Goal: Task Accomplishment & Management: Manage account settings

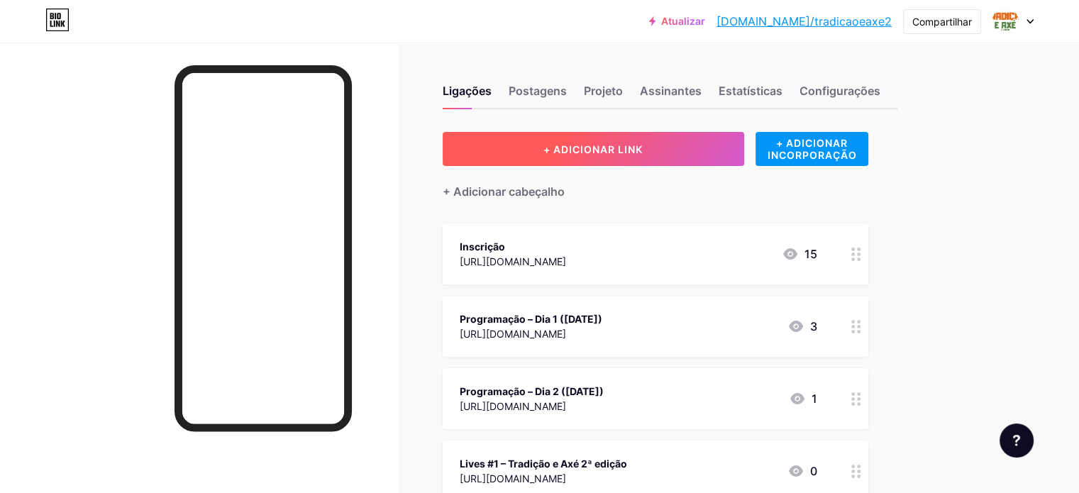
click at [643, 154] on font "+ ADICIONAR LINK" at bounding box center [593, 149] width 99 height 12
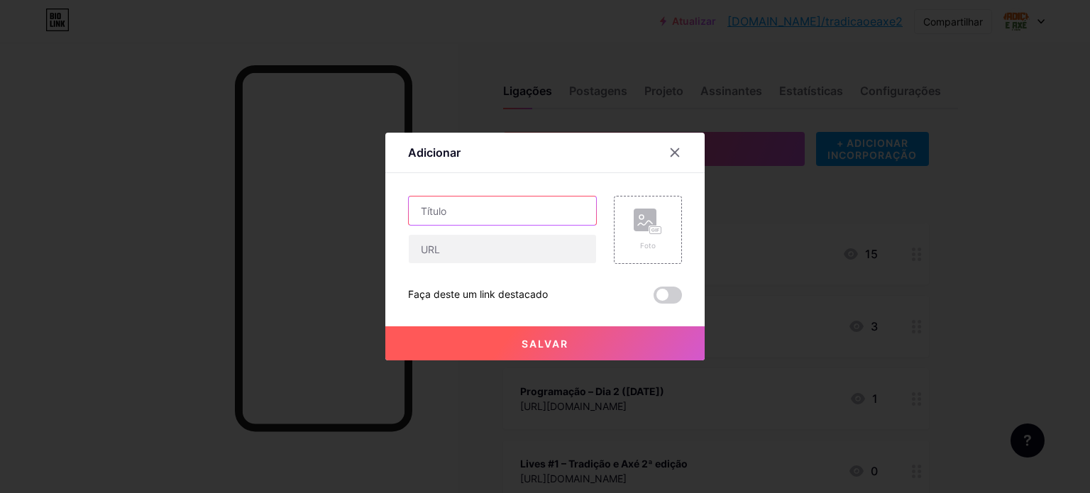
click at [446, 211] on input "text" at bounding box center [502, 211] width 187 height 28
click at [678, 160] on div at bounding box center [675, 153] width 26 height 26
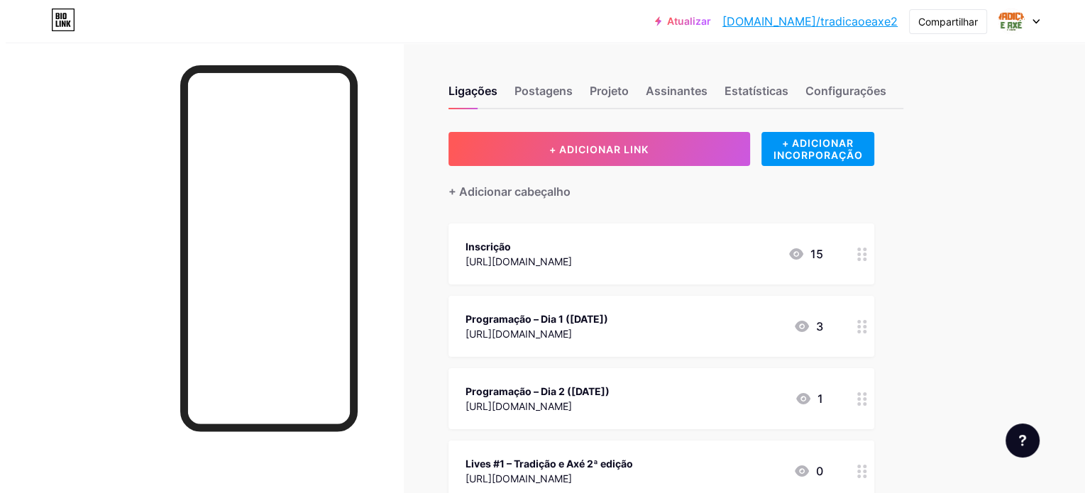
scroll to position [431, 0]
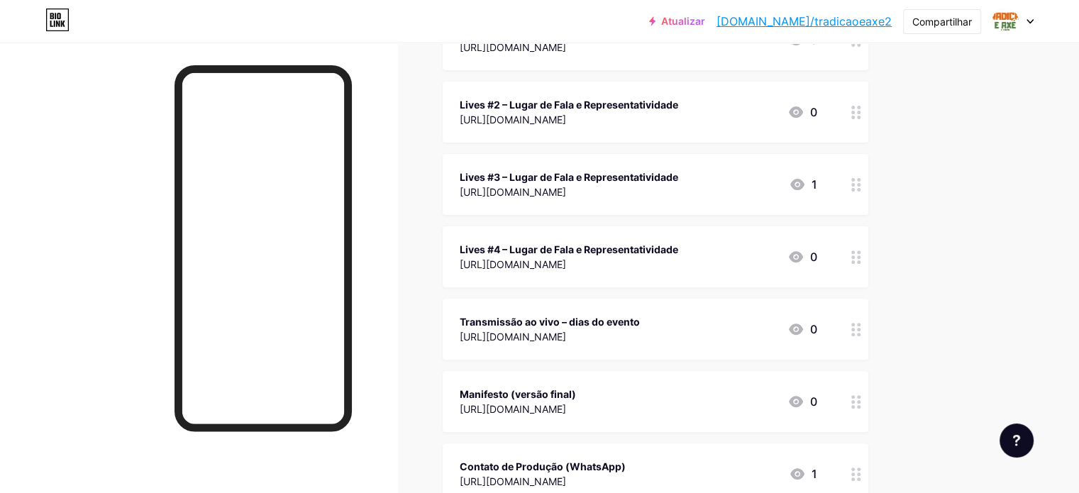
click at [576, 390] on div "Manifesto (versão final)" at bounding box center [518, 394] width 116 height 15
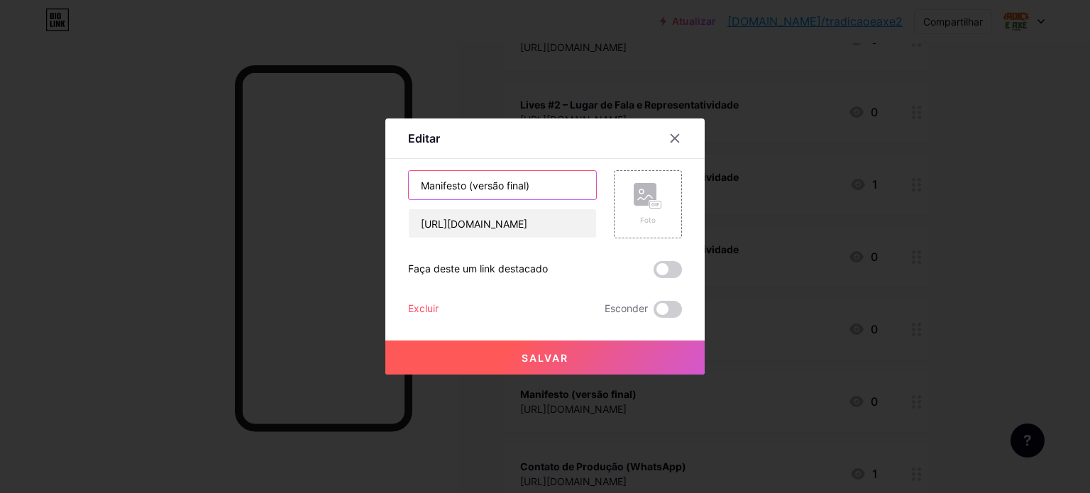
click at [421, 185] on input "Manifesto (versão final)" at bounding box center [502, 185] width 187 height 28
type input "Contribua para a Carta Manifesto (versão final"
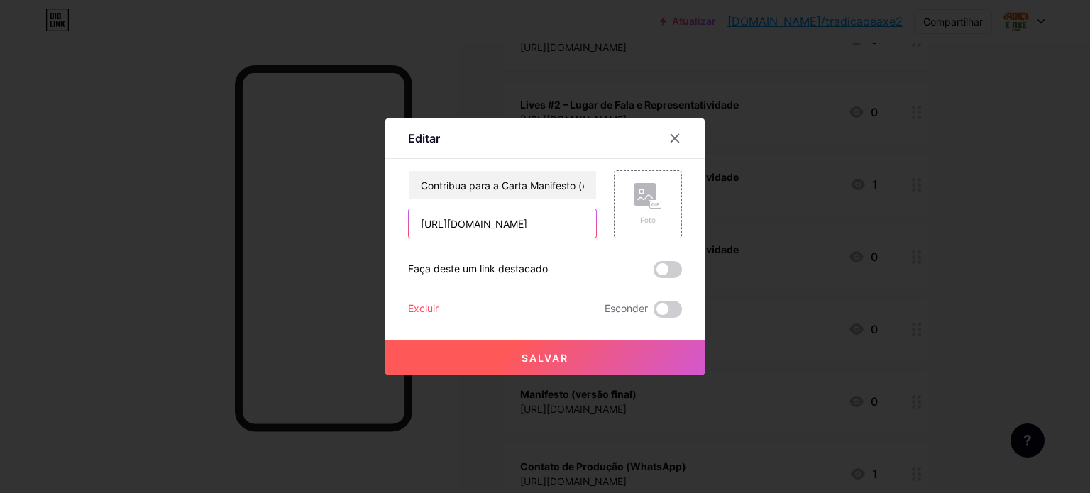
click at [478, 216] on input "[URL][DOMAIN_NAME]" at bounding box center [502, 223] width 187 height 28
paste input "forms.gle/5Sdj59JLz67H2Vpz6"
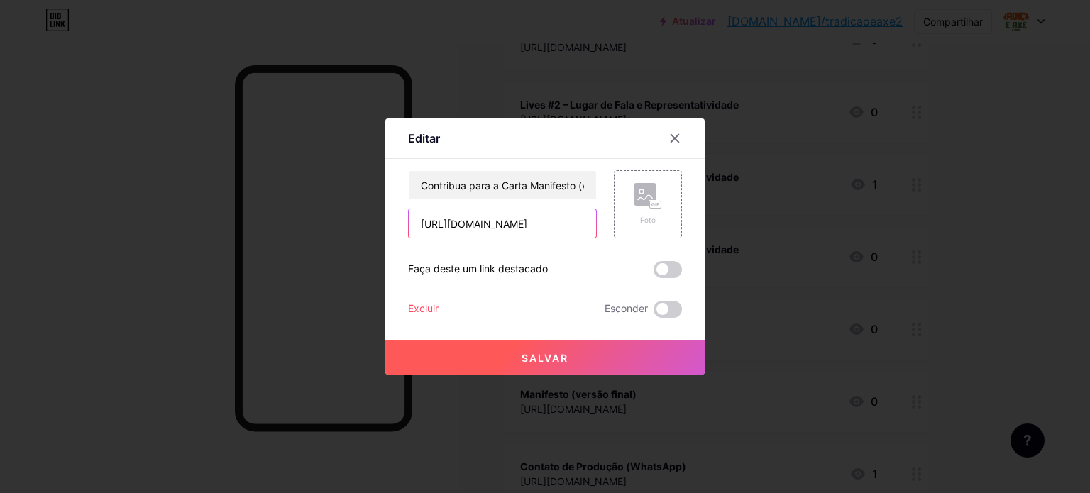
type input "[URL][DOMAIN_NAME]"
click at [670, 272] on span at bounding box center [667, 269] width 28 height 17
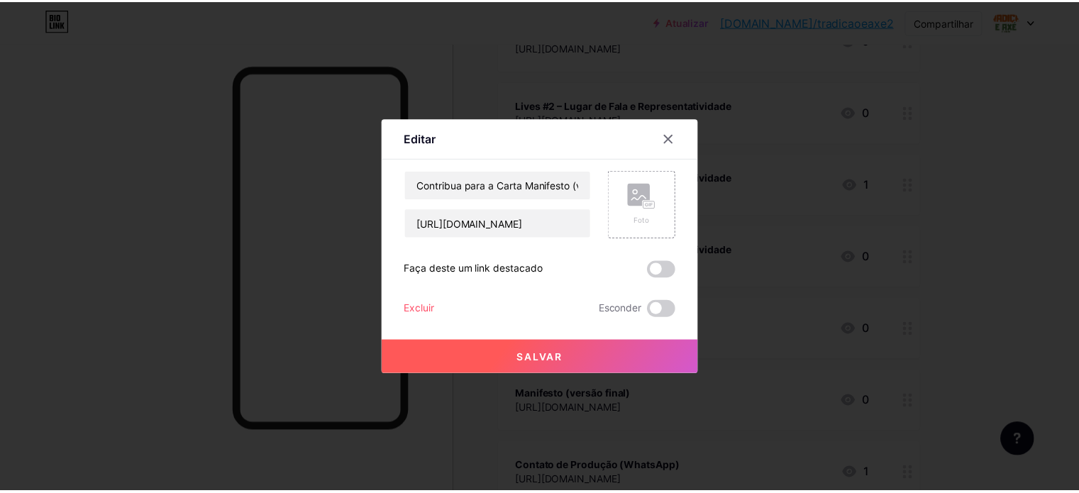
scroll to position [0, 0]
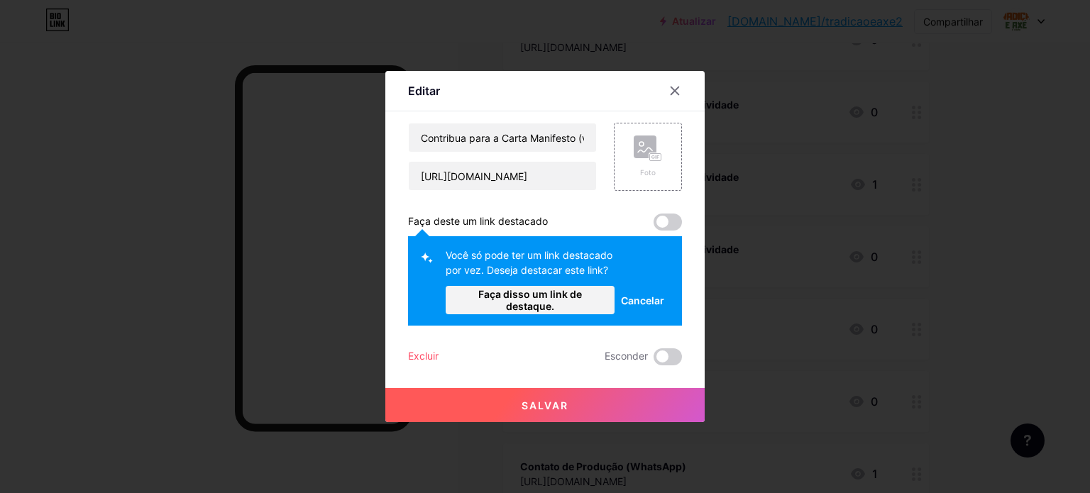
click at [668, 218] on span at bounding box center [667, 222] width 28 height 17
click at [524, 313] on button "Faça disso um link de destaque." at bounding box center [530, 300] width 169 height 28
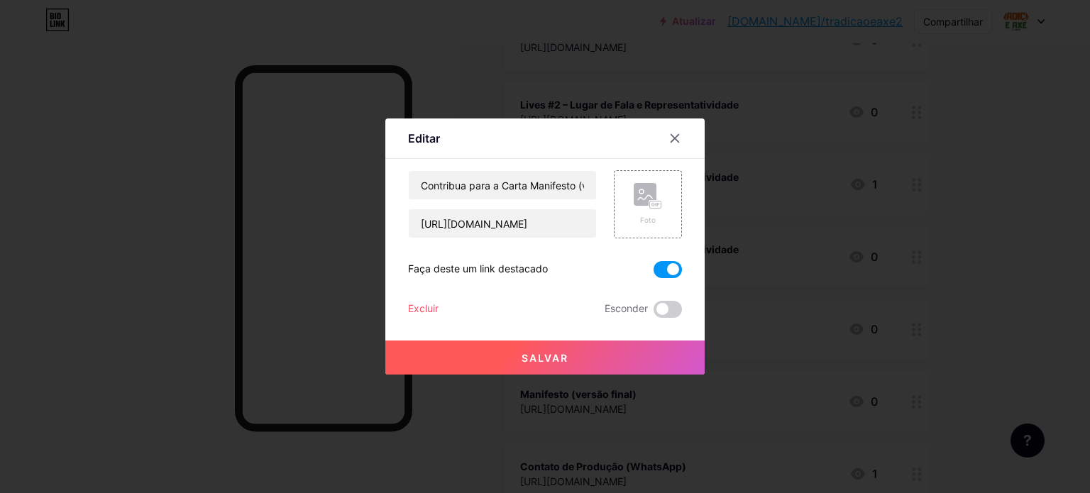
click at [562, 357] on font "Salvar" at bounding box center [545, 358] width 47 height 12
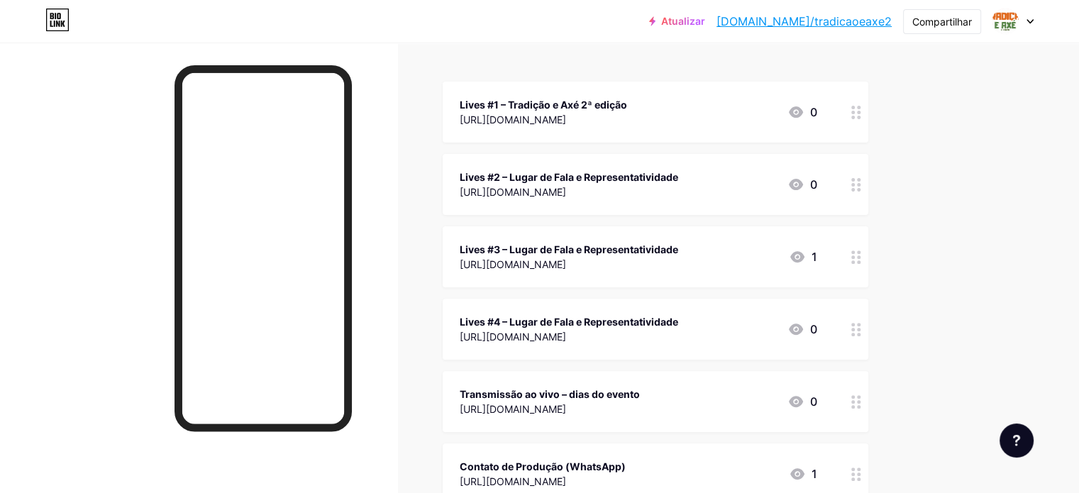
scroll to position [503, 0]
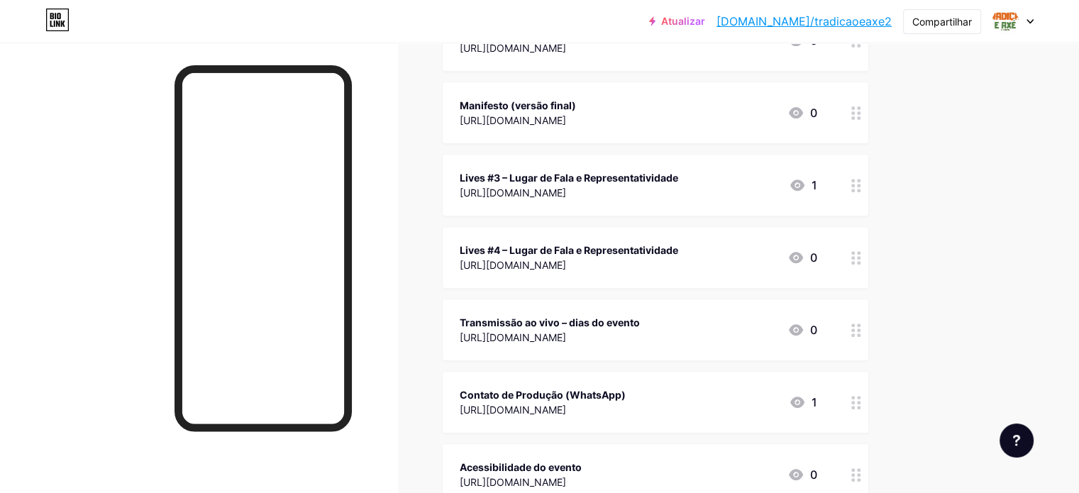
drag, startPoint x: 1077, startPoint y: 236, endPoint x: 1079, endPoint y: 138, distance: 97.2
click at [1079, 138] on div "Atualizar bio.link/tradic... bio.link/tradicaoeaxe2 Compartilhar Trocar de cont…" at bounding box center [539, 192] width 1079 height 1391
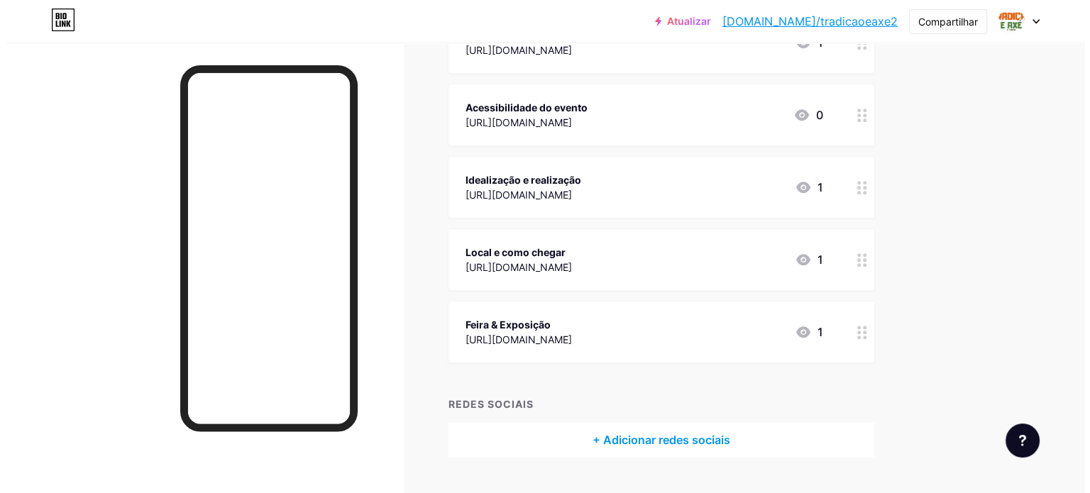
scroll to position [848, 0]
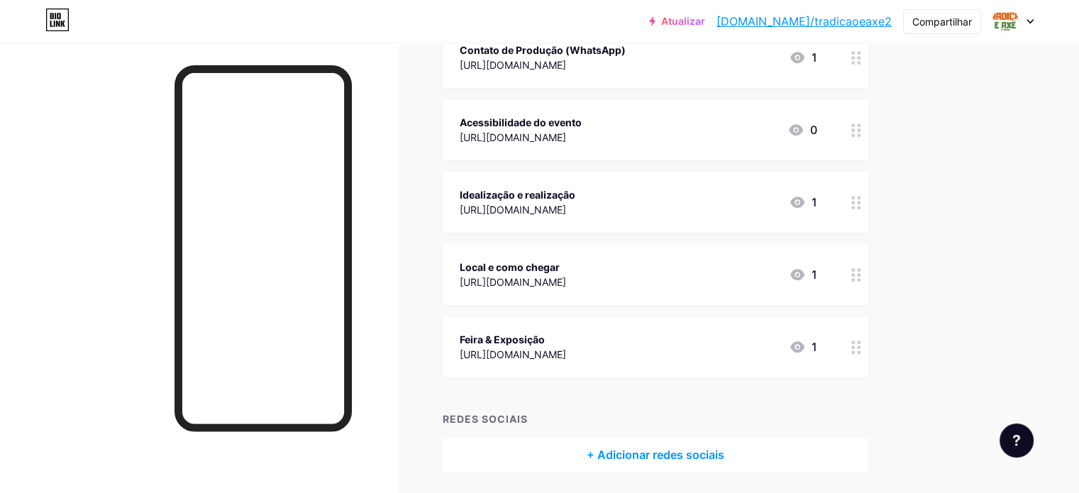
click at [566, 288] on div "[URL][DOMAIN_NAME]" at bounding box center [513, 282] width 106 height 15
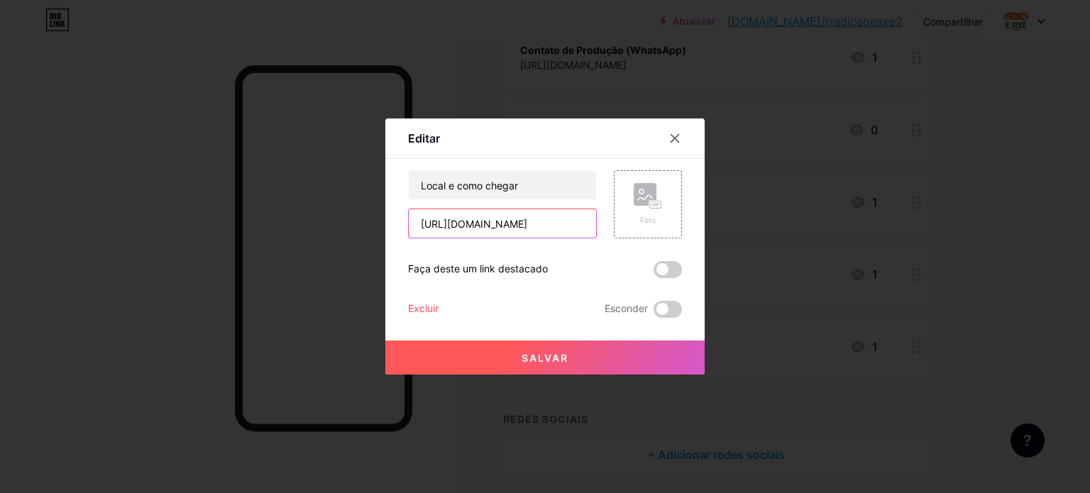
click at [518, 224] on input "[URL][DOMAIN_NAME]" at bounding box center [502, 223] width 187 height 28
paste input "maps.app.goo.gl/f6gQjSxXFLGpaprn7"
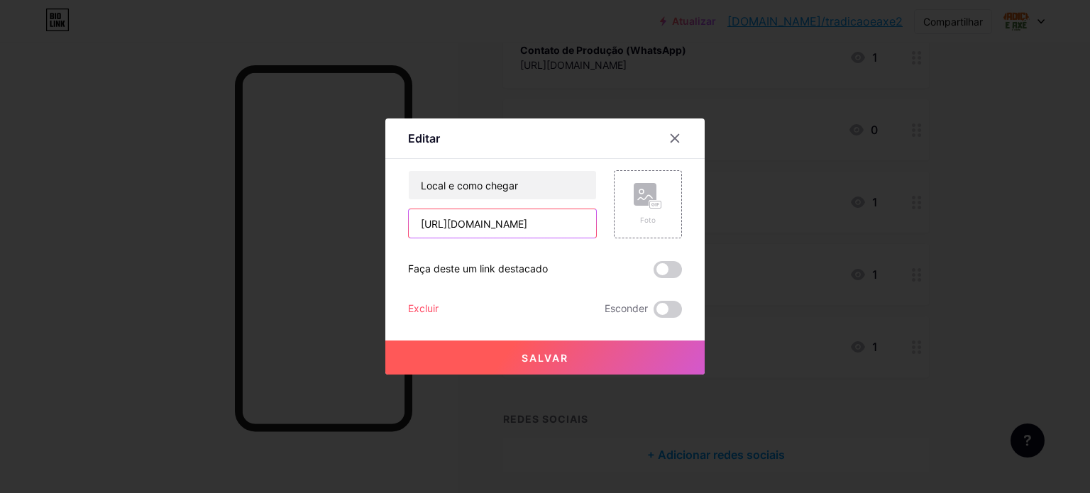
scroll to position [0, 46]
type input "[URL][DOMAIN_NAME]"
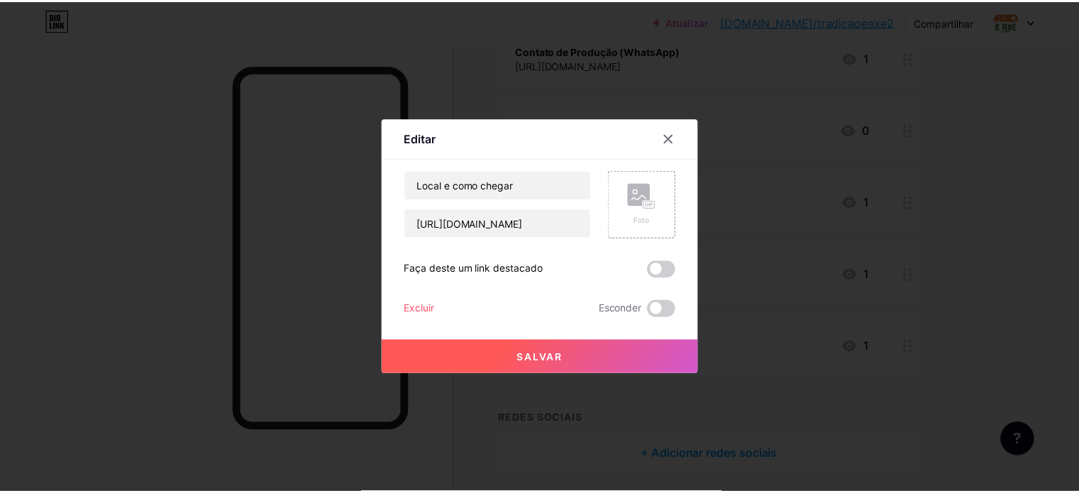
scroll to position [0, 0]
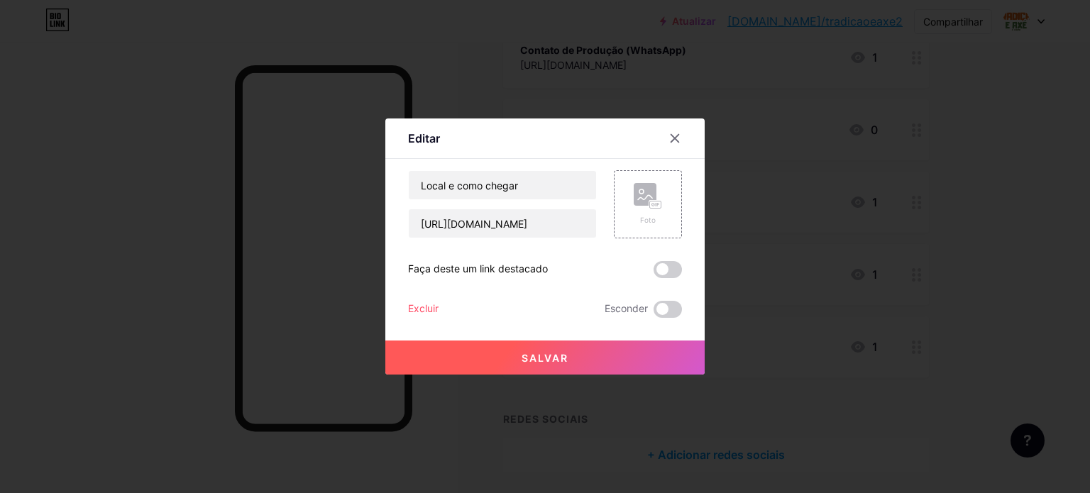
click at [590, 360] on button "Salvar" at bounding box center [544, 358] width 319 height 34
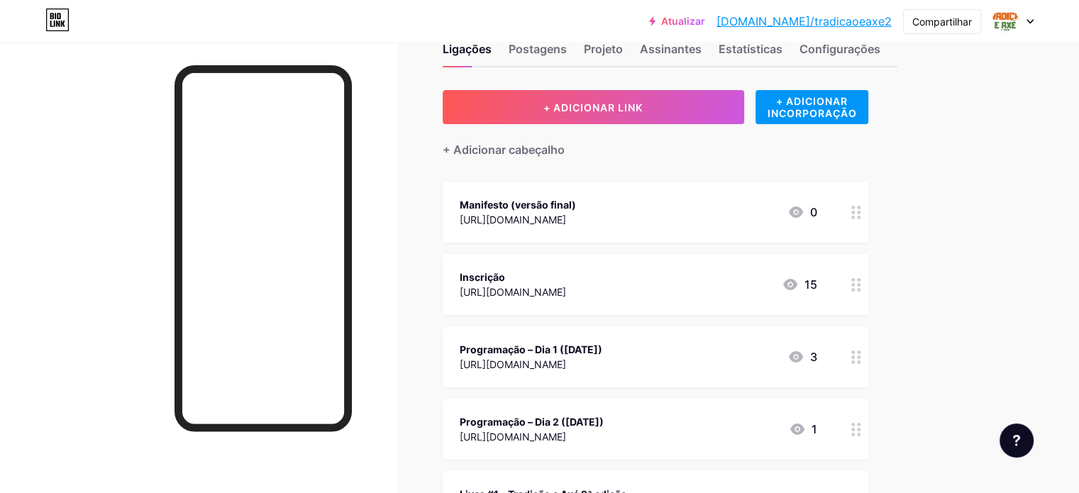
scroll to position [11, 0]
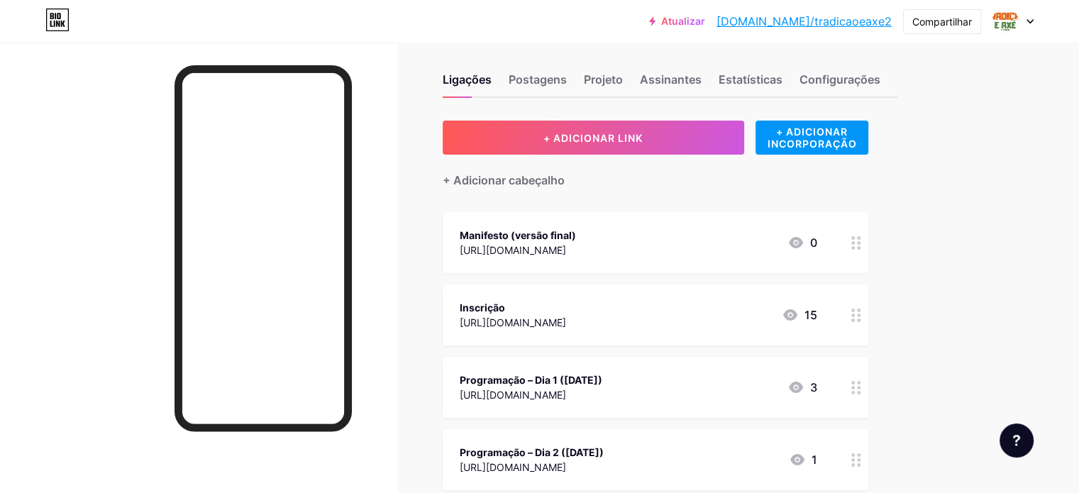
click at [566, 249] on font "[URL][DOMAIN_NAME]" at bounding box center [513, 250] width 106 height 12
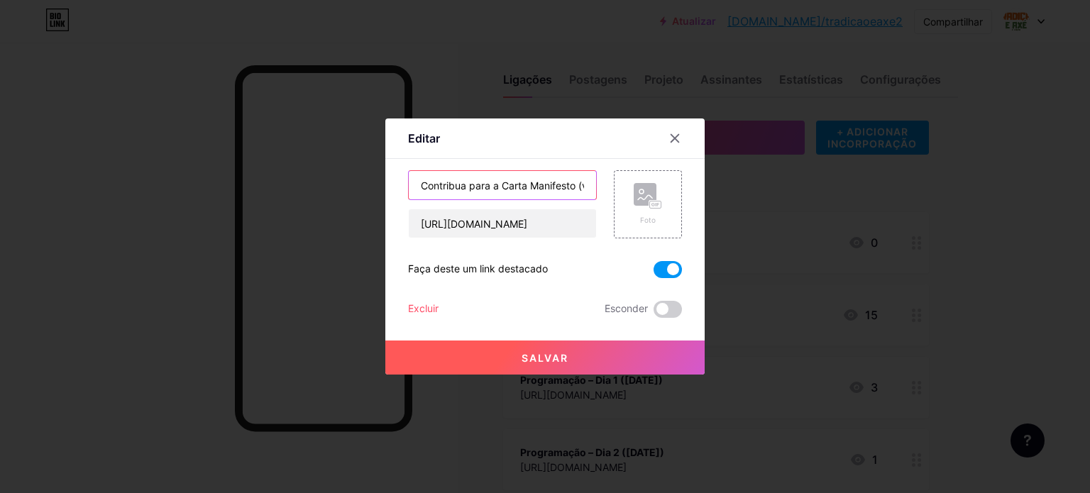
click at [577, 184] on input "Contribua para a Carta Manifesto (versão final" at bounding box center [502, 185] width 187 height 28
type input "Contribua para a Carta Manifesto"
click at [570, 360] on button "Salvar" at bounding box center [544, 358] width 319 height 34
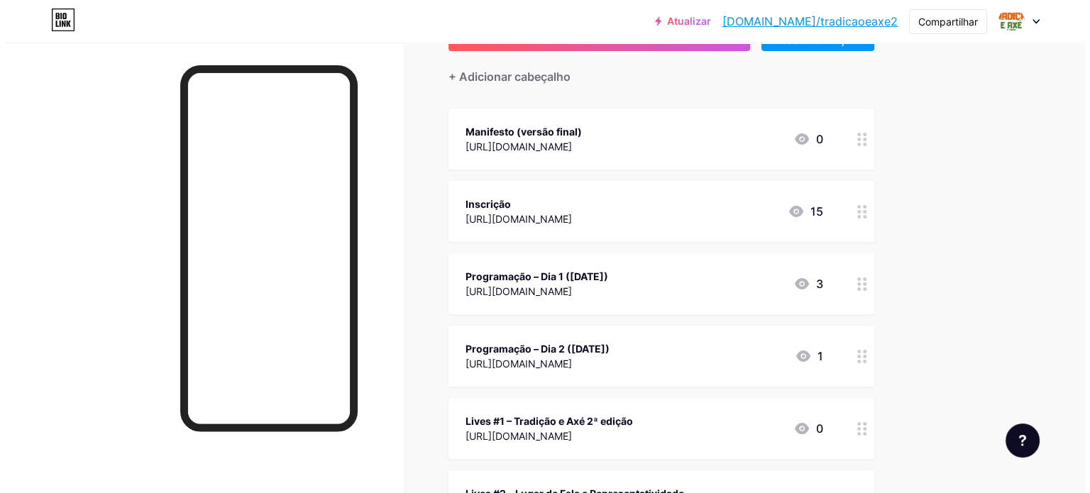
scroll to position [14, 0]
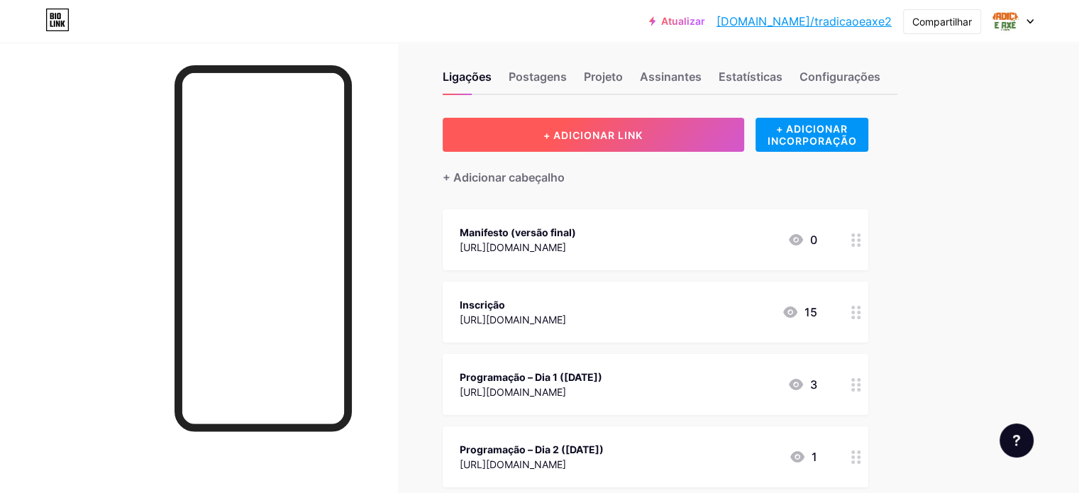
click at [661, 140] on button "+ ADICIONAR LINK" at bounding box center [594, 135] width 302 height 34
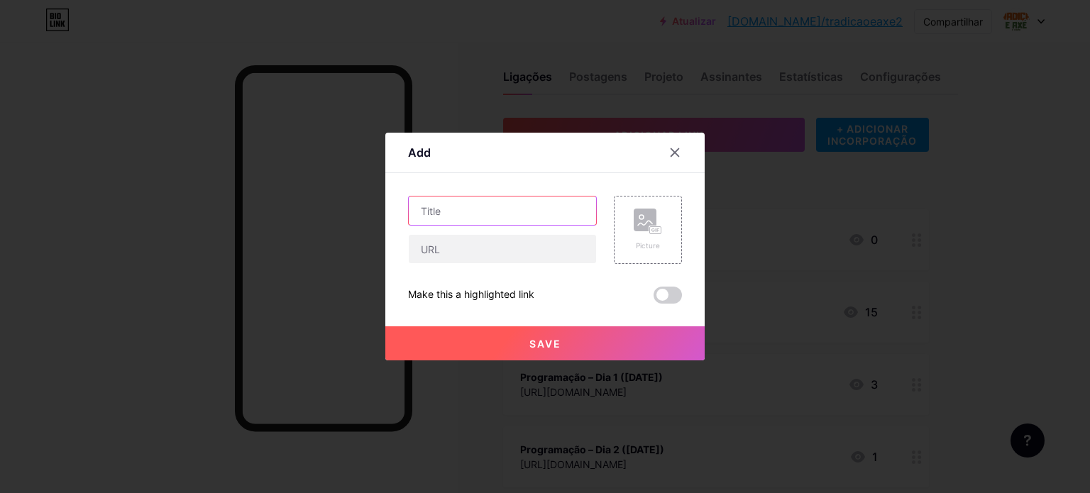
click at [431, 218] on input "text" at bounding box center [502, 211] width 187 height 28
type input "Palestra: Politicas Publicas para as comunidades de Matriz Africana (Slide)"
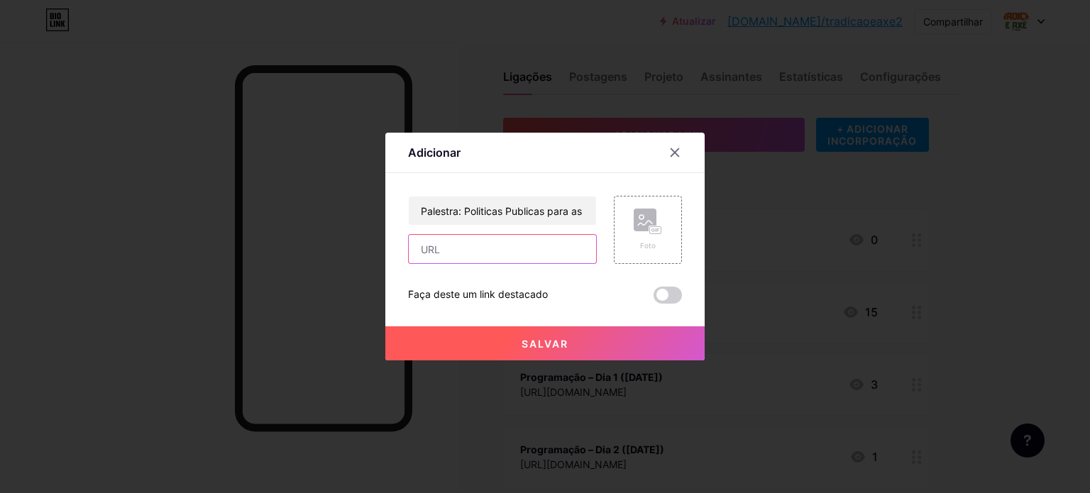
click at [531, 246] on input "text" at bounding box center [502, 249] width 187 height 28
paste input "[URL][DOMAIN_NAME]"
type input "https://www.canva.com/design/DAGyT_mmoG8/hwziolHaHgteZsk2Xmnjmw/view?utm_conten…"
paste input "[URL][DOMAIN_NAME]"
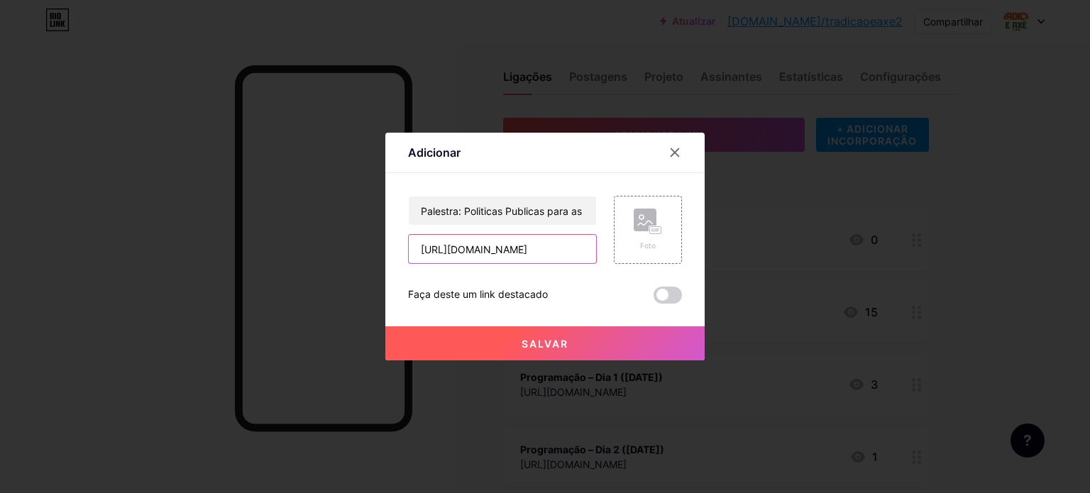
scroll to position [0, 810]
type input "[URL][DOMAIN_NAME]"
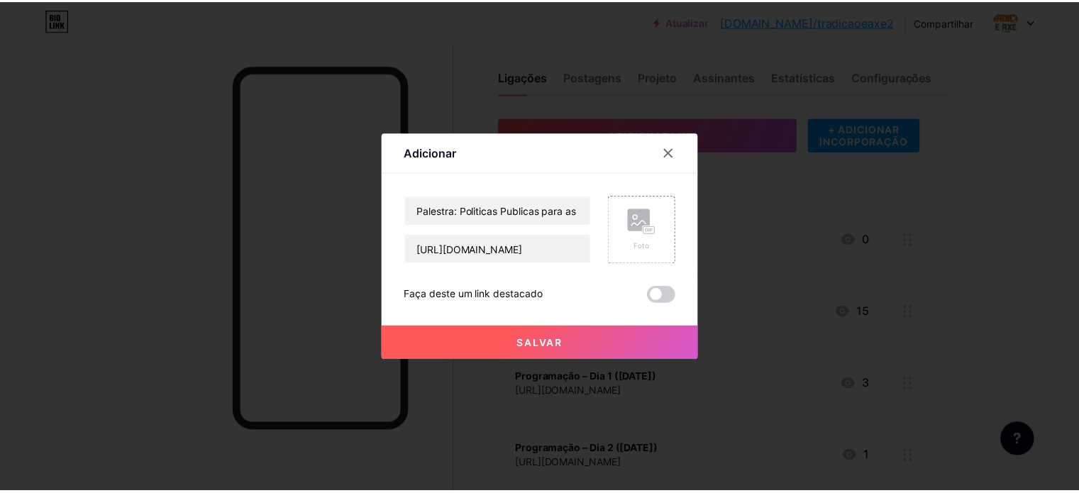
scroll to position [0, 0]
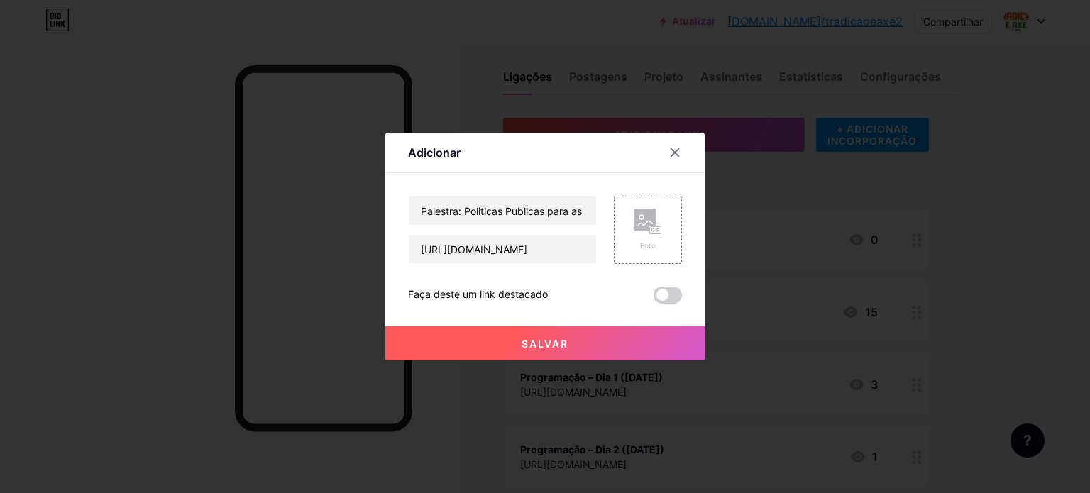
click at [592, 346] on button "Salvar" at bounding box center [544, 343] width 319 height 34
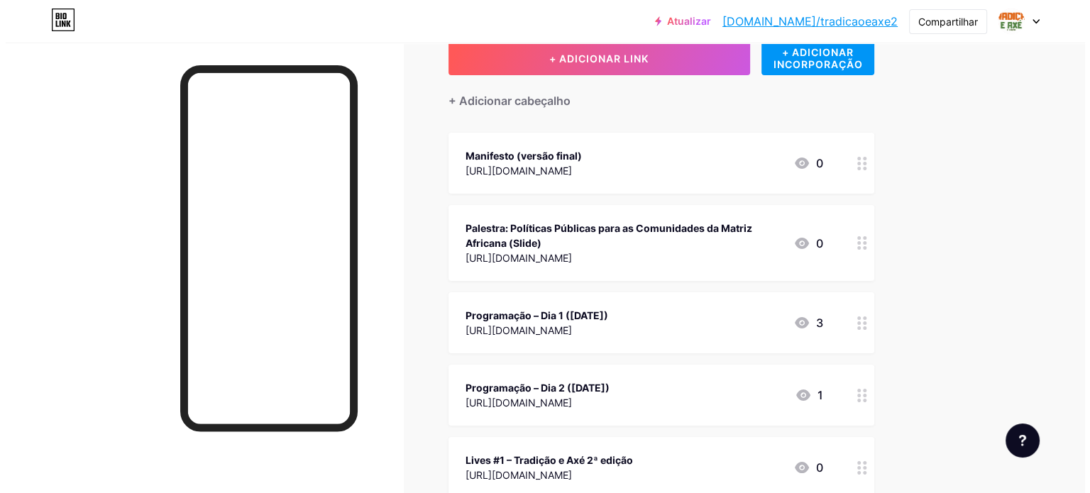
scroll to position [67, 0]
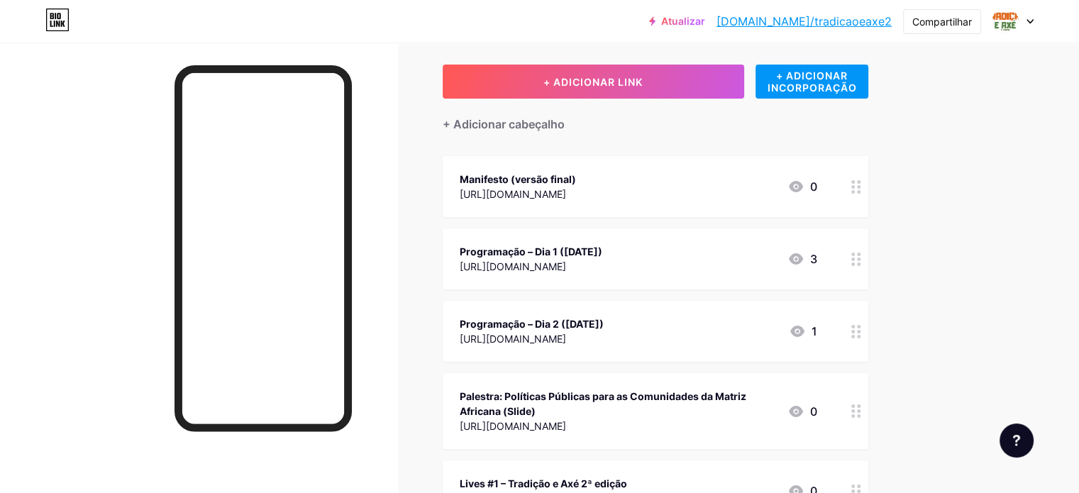
click at [604, 320] on font "Programação – Dia 2 (09/07/2025)" at bounding box center [532, 324] width 144 height 12
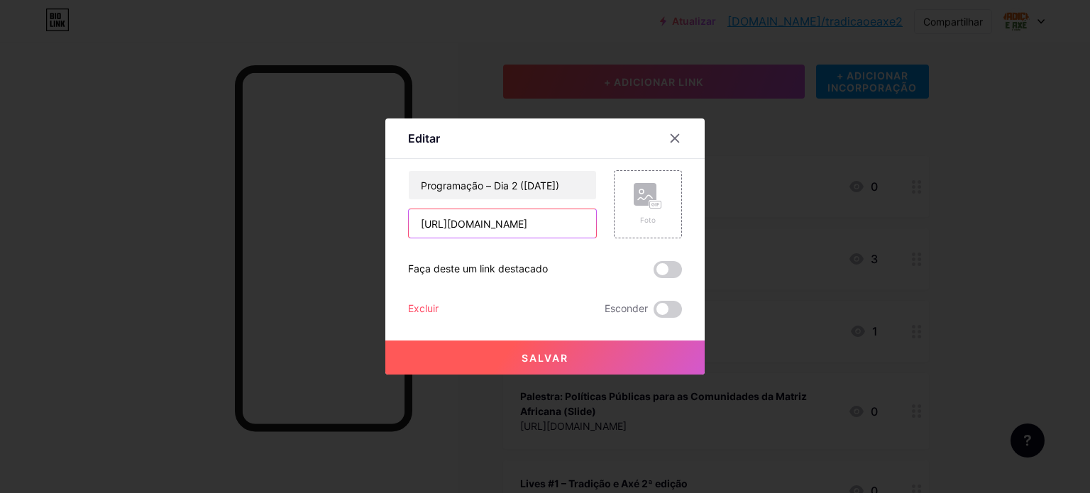
click at [507, 226] on input "[URL][DOMAIN_NAME]" at bounding box center [502, 223] width 187 height 28
paste input "yUKtpPg8/RMKLGveFh2LMvex0-dkuNg/view?utm_content=DAGyUKtpPg8&utm_campaign=desig…"
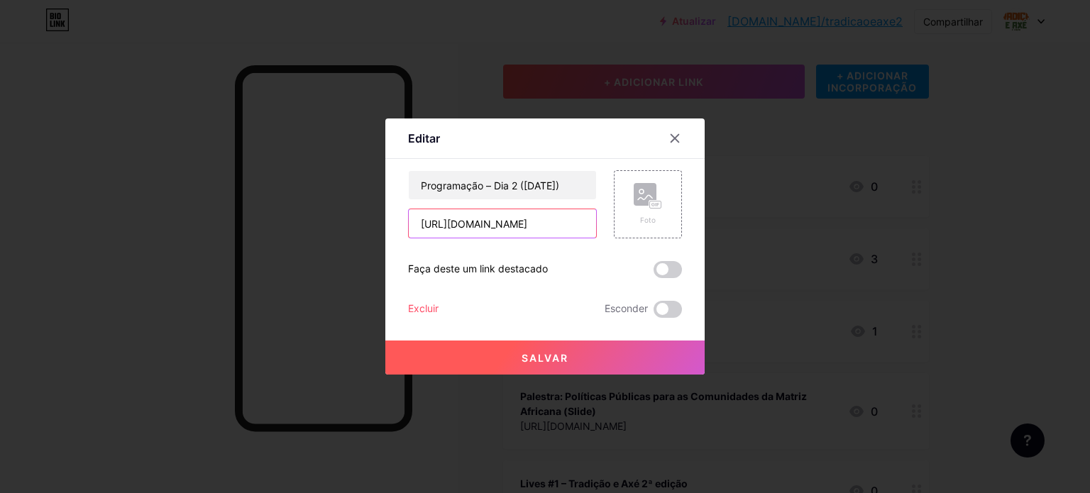
type input "[URL][DOMAIN_NAME]"
click at [568, 365] on button "Salvar" at bounding box center [544, 358] width 319 height 34
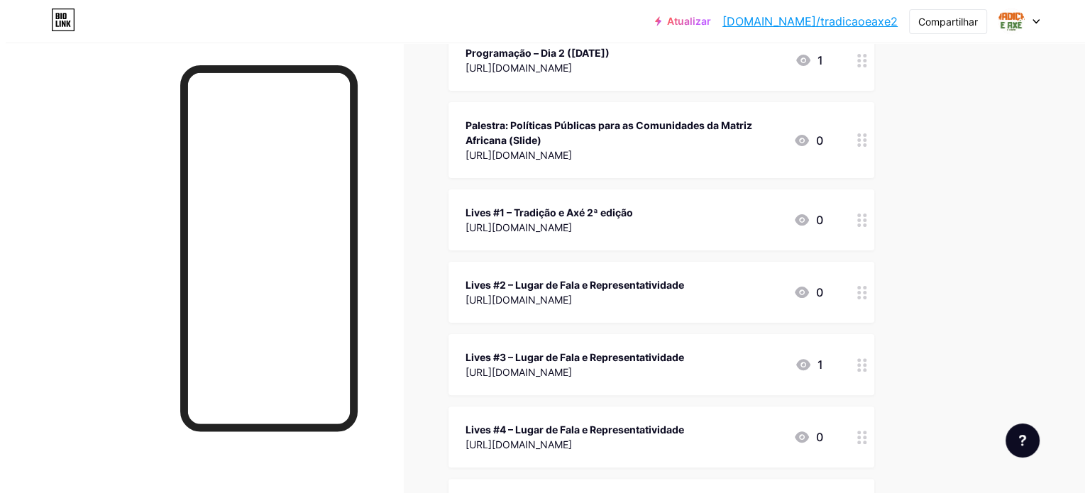
scroll to position [342, 0]
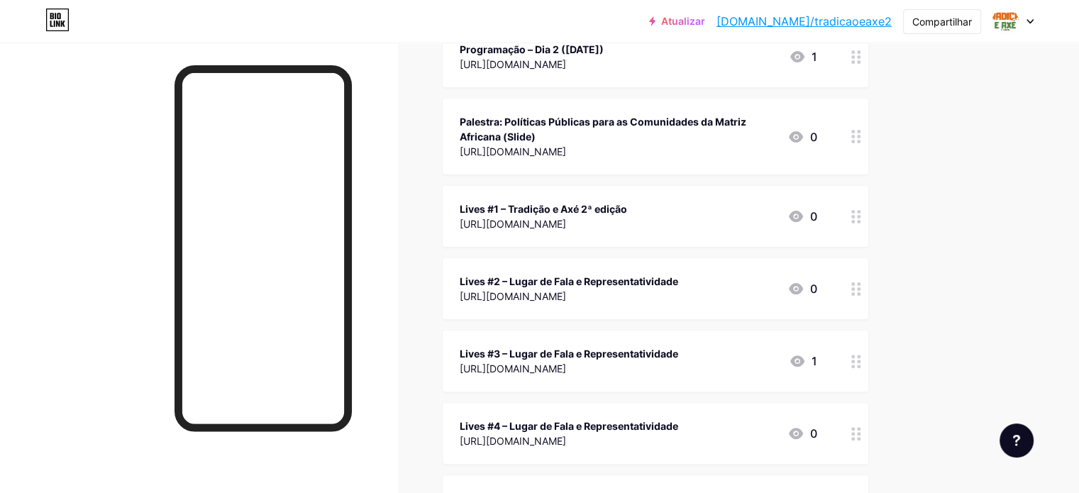
click at [627, 204] on div "Lives #1 – Tradição e Axé 2ª edição" at bounding box center [543, 209] width 167 height 15
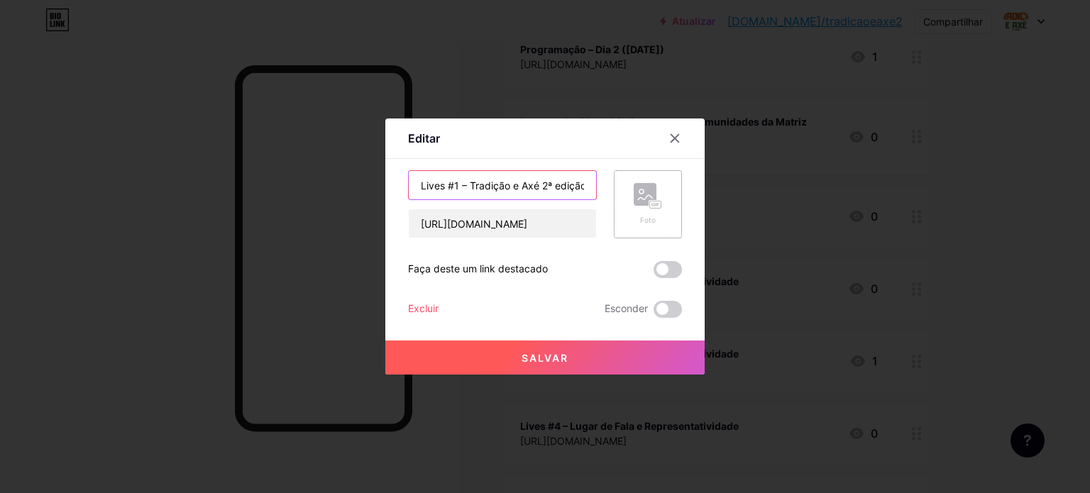
scroll to position [0, 1]
drag, startPoint x: 470, startPoint y: 183, endPoint x: 688, endPoint y: 207, distance: 219.9
click at [688, 207] on div "Editar Contente YouTube Reproduza vídeos do YouTube sem sair da sua página. ADI…" at bounding box center [544, 246] width 319 height 256
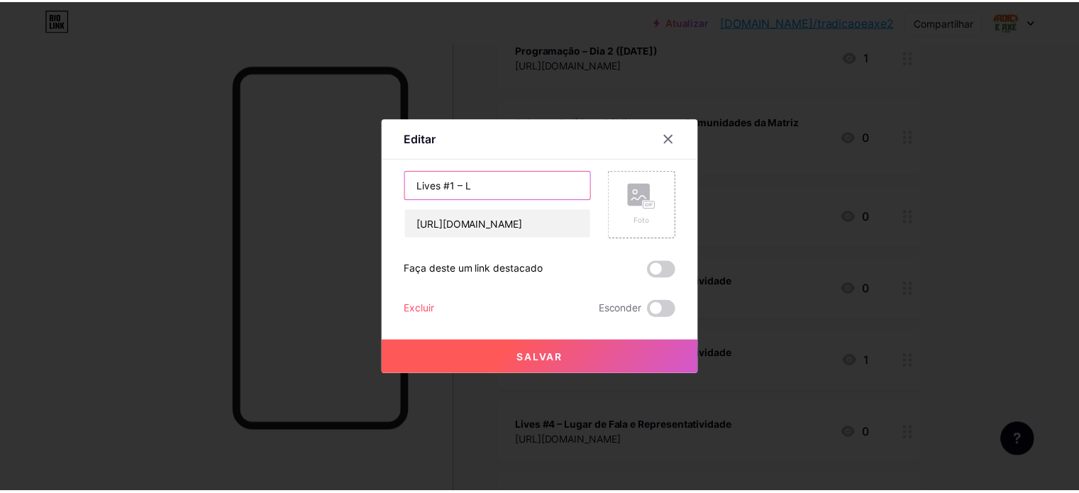
scroll to position [0, 0]
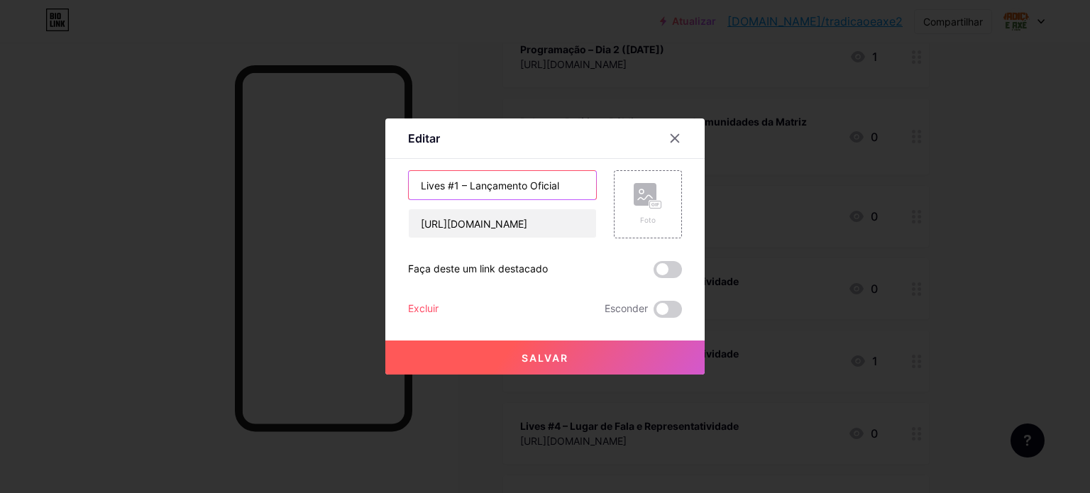
type input "Lives #1 – Lançamento Oficial"
click at [578, 354] on button "Salvar" at bounding box center [544, 358] width 319 height 34
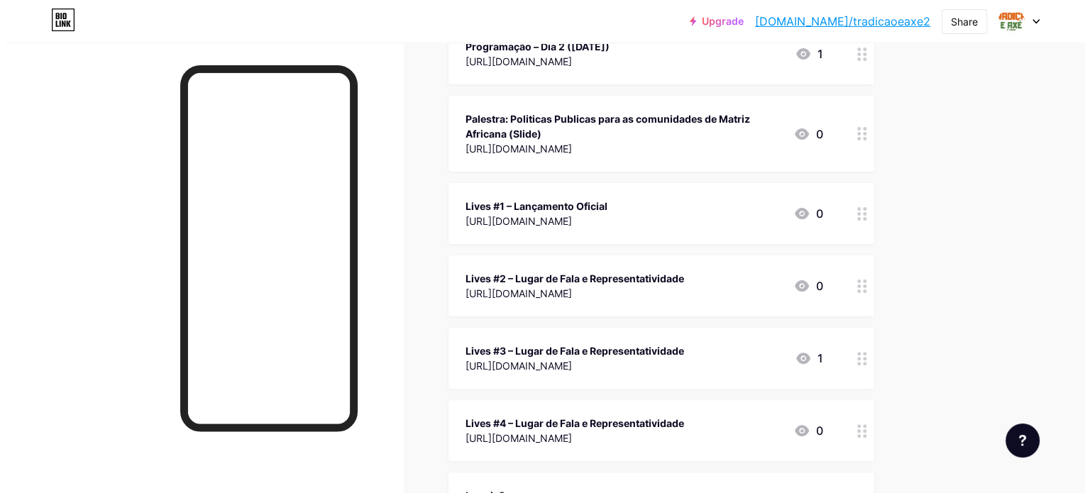
scroll to position [350, 0]
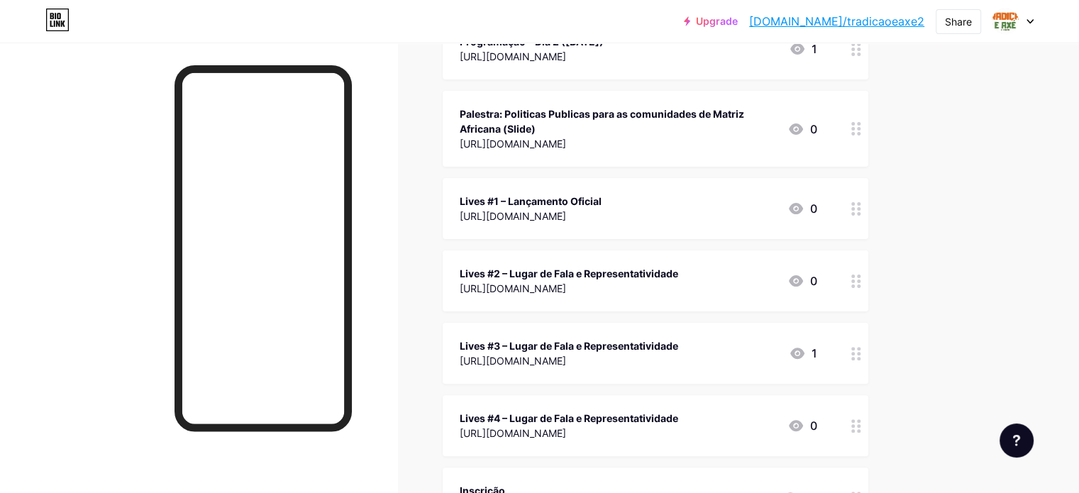
click at [678, 277] on div "Lives #2 – Lugar de Fala e Representatividade" at bounding box center [569, 273] width 219 height 15
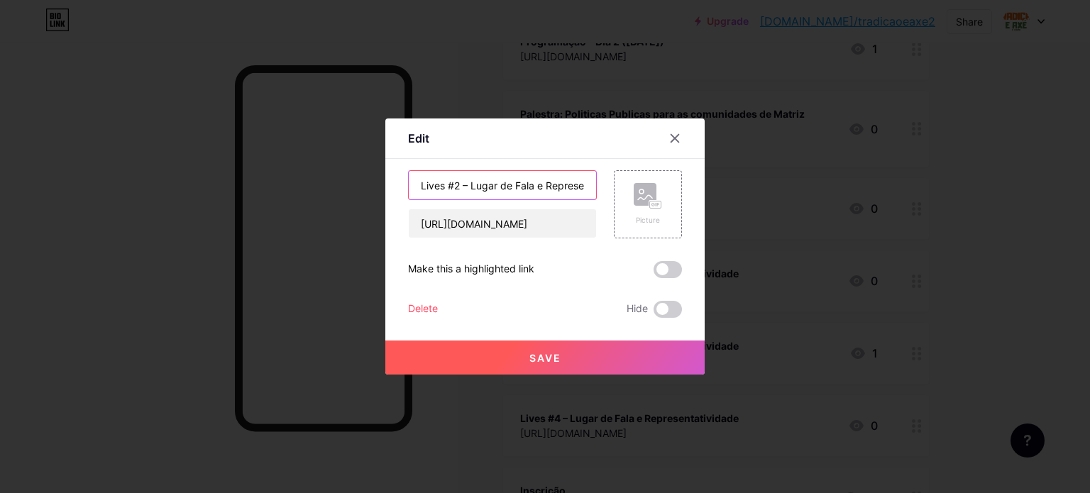
scroll to position [0, 51]
drag, startPoint x: 468, startPoint y: 184, endPoint x: 644, endPoint y: 196, distance: 176.4
click at [644, 196] on div "Lives #2 – Lugar de Fala e Representatividade [URL][DOMAIN_NAME] Picture" at bounding box center [545, 204] width 274 height 68
type input "Lives #2 –Asè na Sociedade"
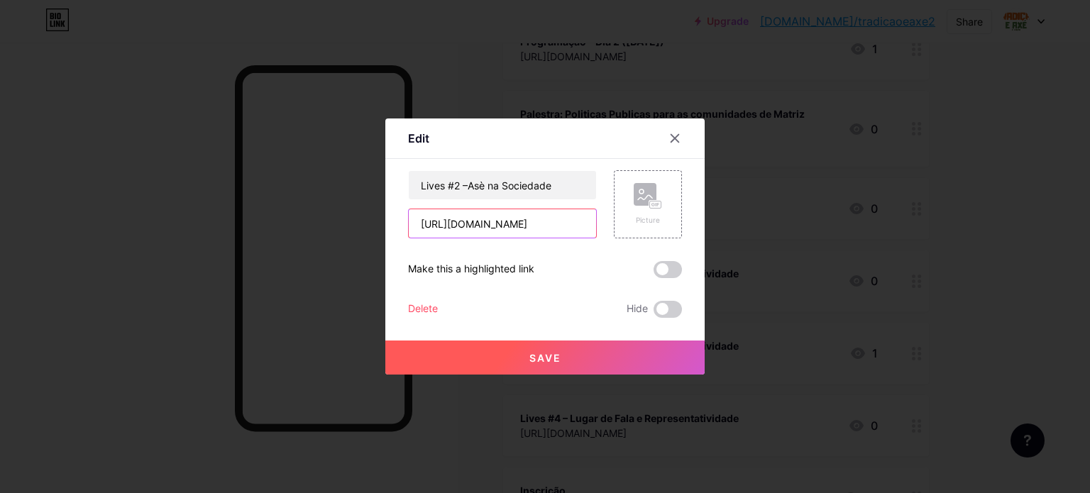
paste input "[DOMAIN_NAME][URL]"
type input "[URL][DOMAIN_NAME]"
click at [575, 359] on button "Save" at bounding box center [544, 358] width 319 height 34
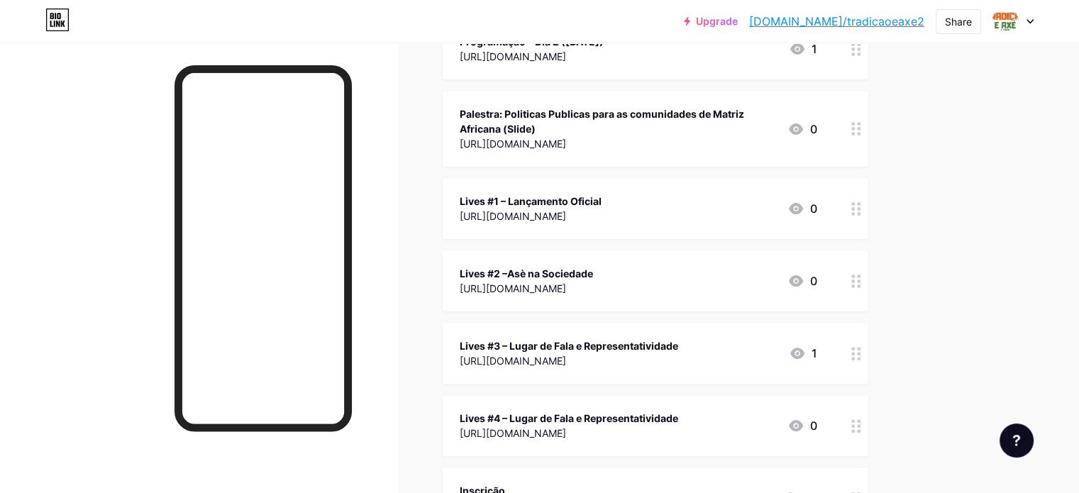
click at [644, 347] on div "Lives #3 – Lugar de Fala e Representatividade" at bounding box center [569, 345] width 219 height 15
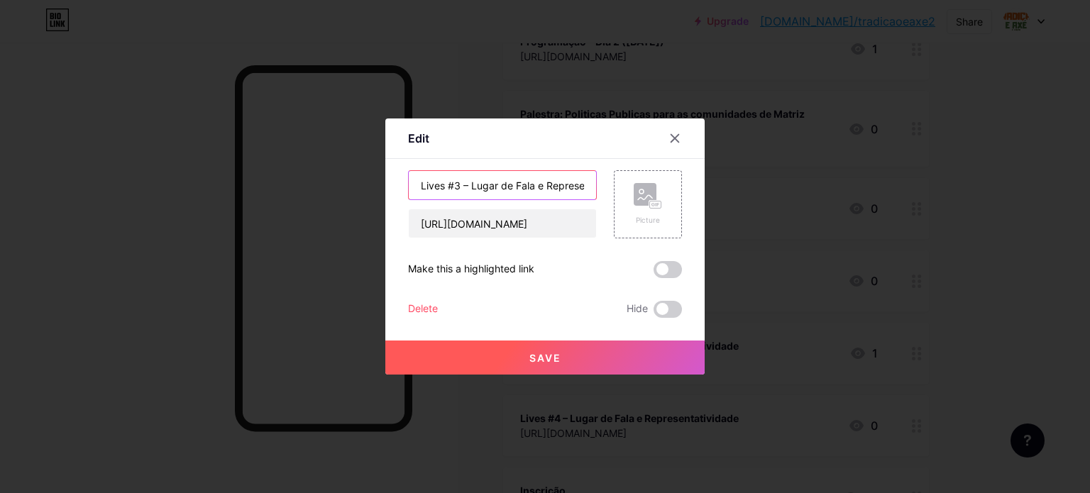
click at [471, 183] on input "Lives #3 – Lugar de Fala e Representatividade" at bounding box center [502, 185] width 187 height 28
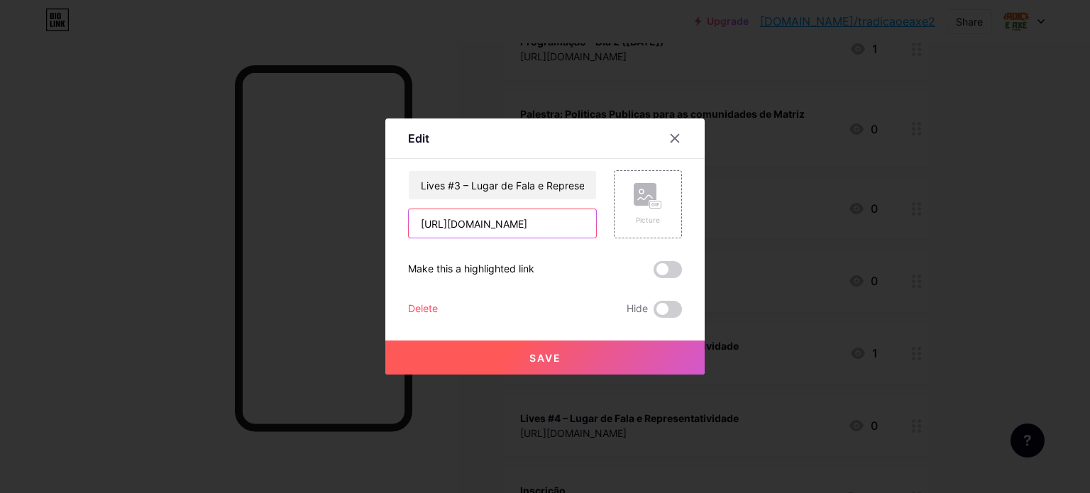
click at [463, 224] on input "[URL][DOMAIN_NAME]" at bounding box center [502, 223] width 187 height 28
paste input "[DOMAIN_NAME][URL]"
type input "[URL][DOMAIN_NAME]"
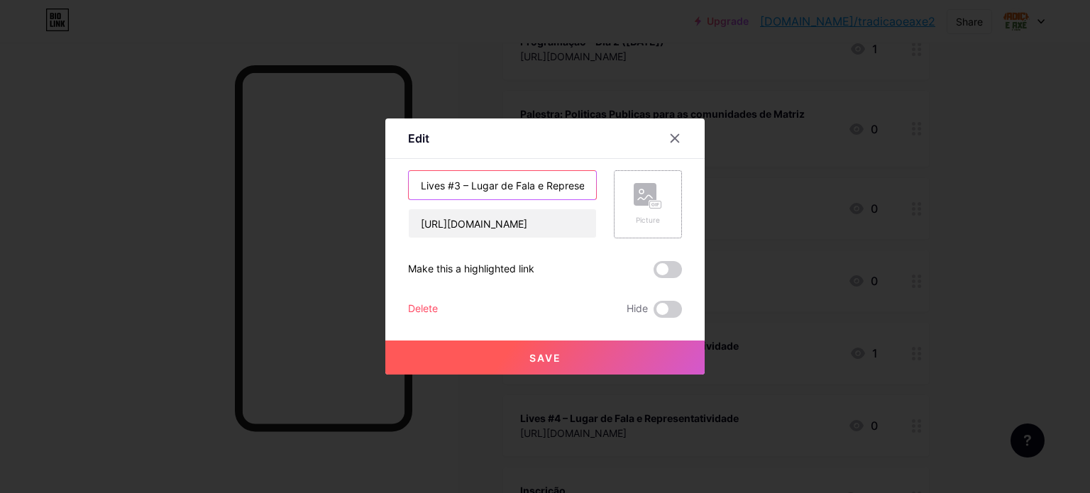
scroll to position [0, 52]
drag, startPoint x: 469, startPoint y: 183, endPoint x: 647, endPoint y: 179, distance: 178.1
click at [647, 179] on div "Lives #3 – Lugar de Fala e Representatividade [URL][DOMAIN_NAME] Picture" at bounding box center [545, 204] width 274 height 68
type input "Lives #3 – O que nos representa"
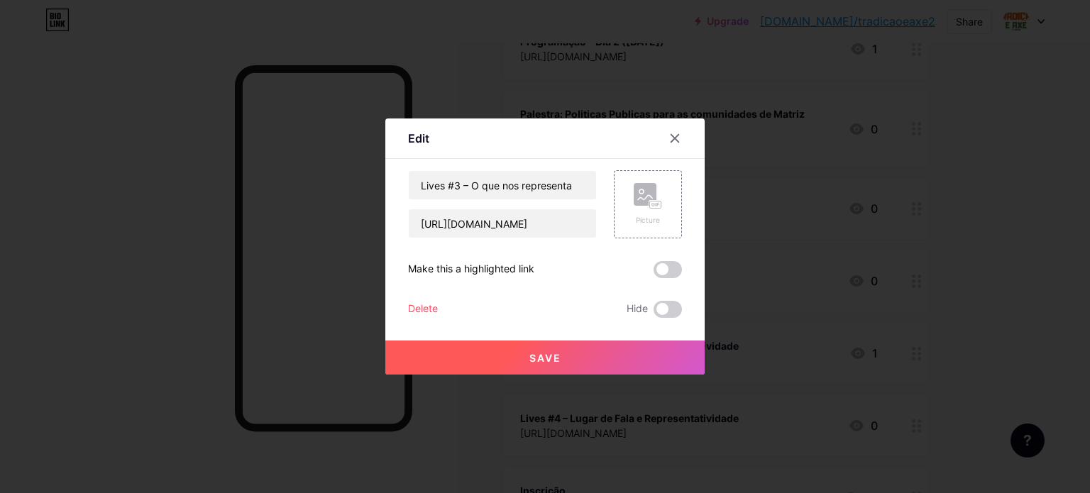
click at [560, 363] on span "Save" at bounding box center [545, 358] width 32 height 12
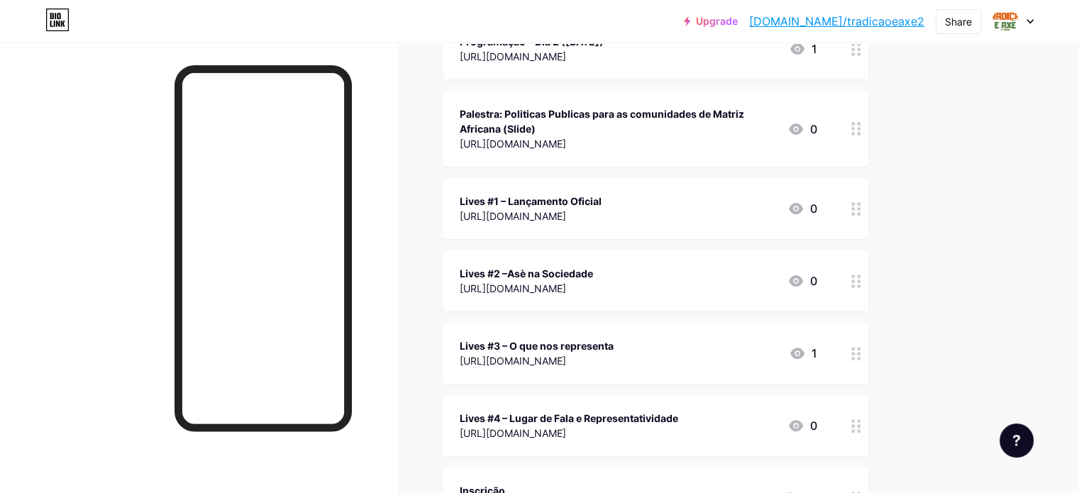
click at [624, 417] on div "Lives #4 – Lugar de Fala e Representatividade" at bounding box center [569, 418] width 219 height 15
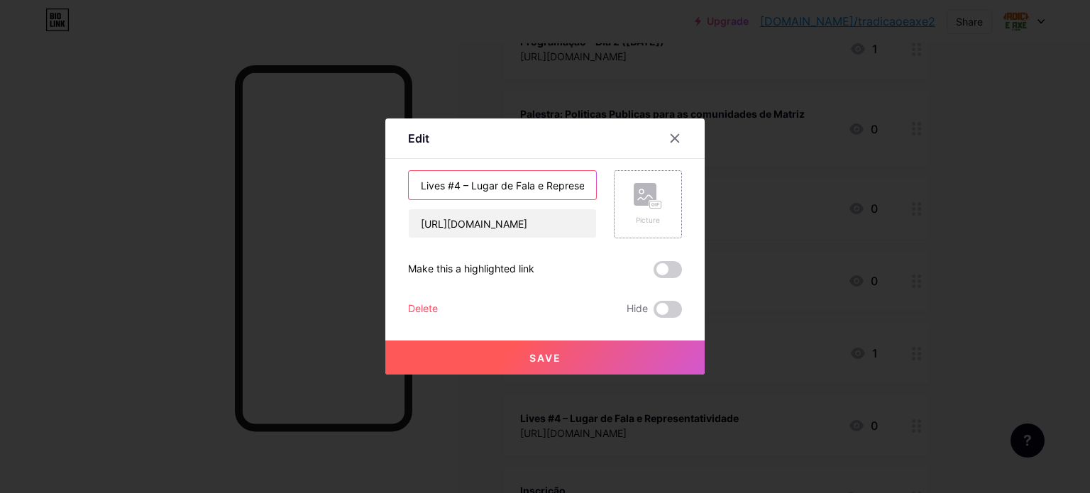
scroll to position [0, 52]
drag, startPoint x: 468, startPoint y: 181, endPoint x: 666, endPoint y: 212, distance: 201.1
click at [666, 212] on div "Lives #4 – Lugar de Fala e Representatividade [URL][DOMAIN_NAME] Picture" at bounding box center [545, 204] width 274 height 68
type input "Lives #4 – Quando e onde nos representam"
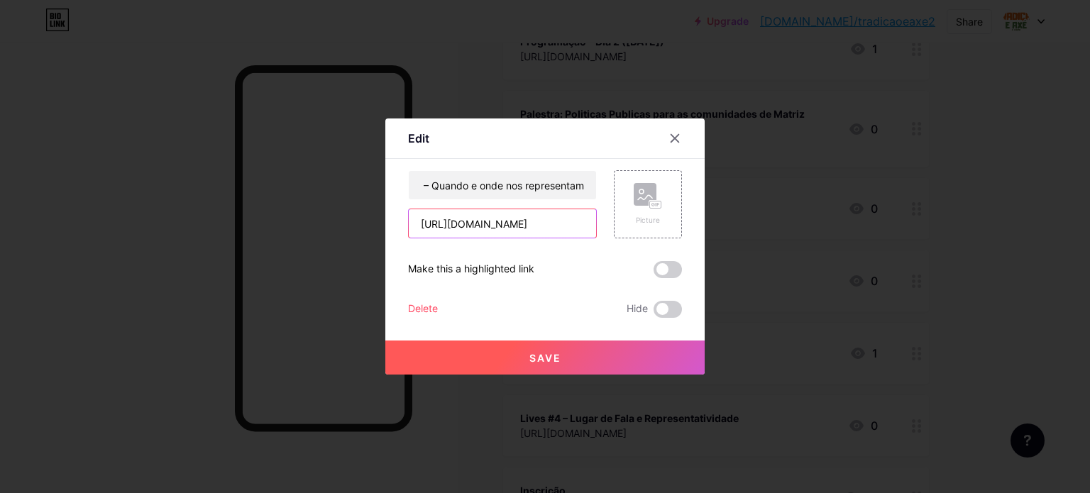
click at [556, 221] on input "[URL][DOMAIN_NAME]" at bounding box center [502, 223] width 187 height 28
paste input "[DOMAIN_NAME][URL]"
type input "[URL][DOMAIN_NAME]"
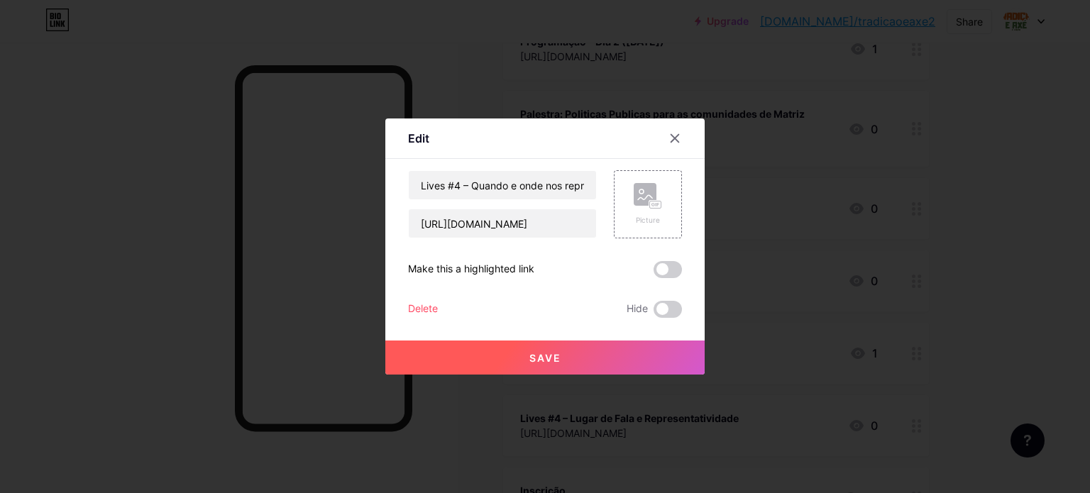
click at [553, 365] on button "Save" at bounding box center [544, 358] width 319 height 34
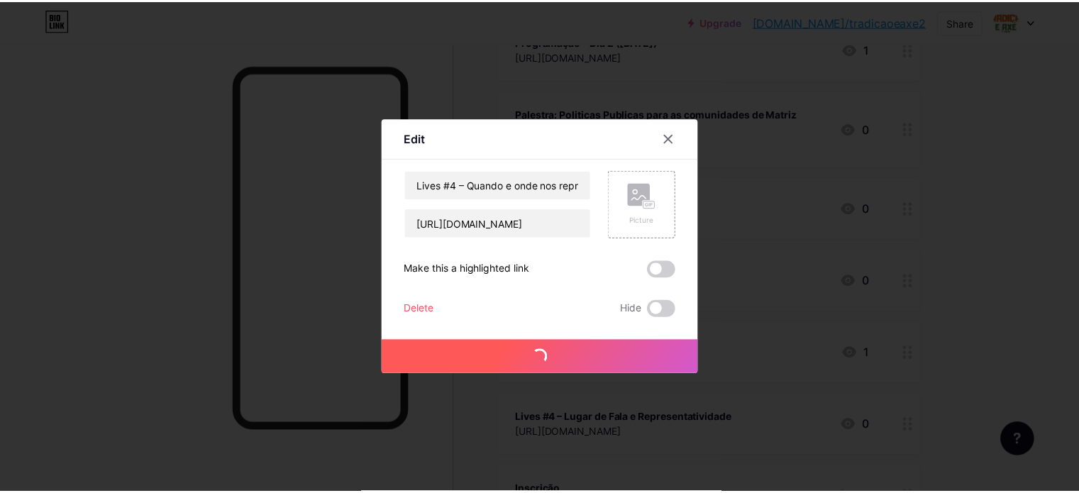
scroll to position [0, 0]
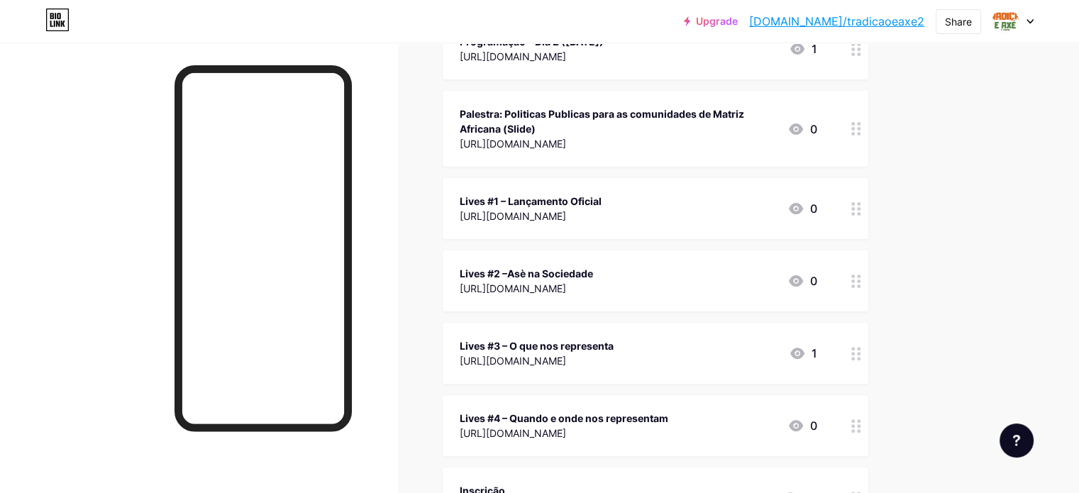
click at [1020, 351] on div "Upgrade [DOMAIN_NAME]/tradic... [DOMAIN_NAME]/tradicaoeaxe2 Share Switch accoun…" at bounding box center [539, 389] width 1079 height 1478
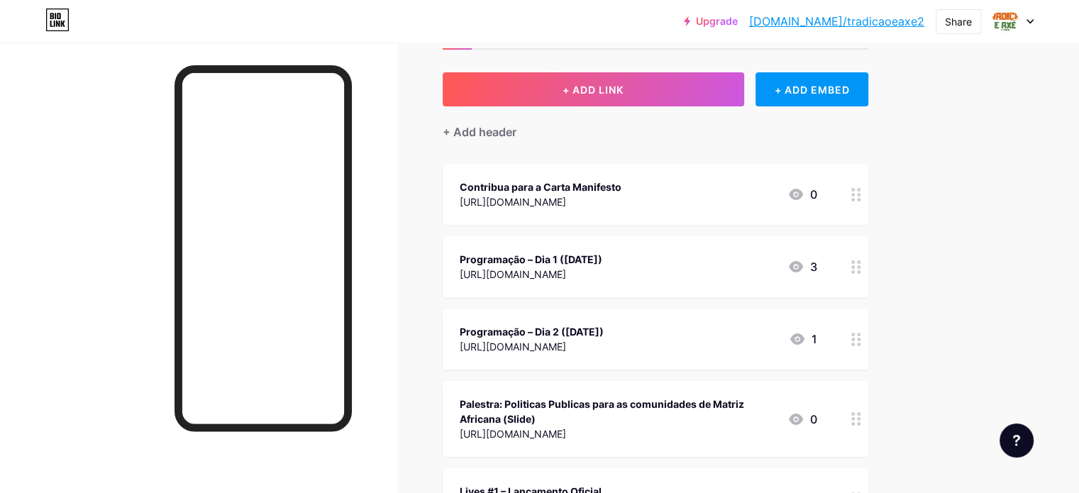
scroll to position [52, 0]
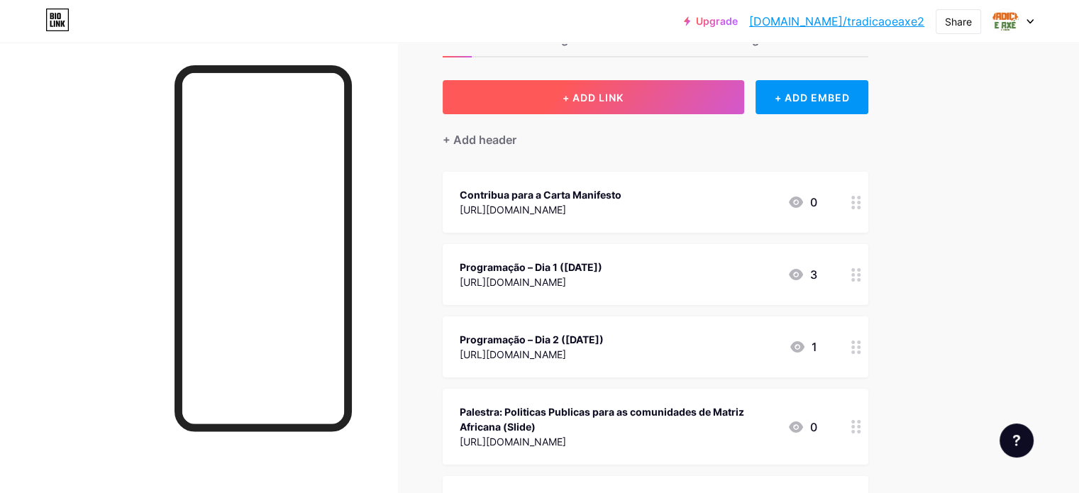
click at [624, 92] on span "+ ADD LINK" at bounding box center [593, 98] width 61 height 12
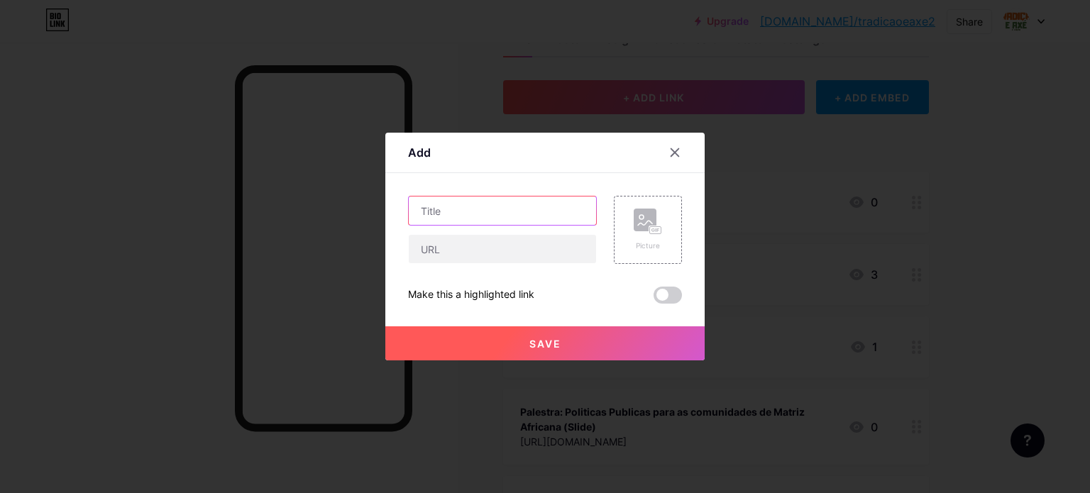
click at [473, 198] on input "text" at bounding box center [502, 211] width 187 height 28
type input "#"
click at [680, 150] on icon at bounding box center [674, 152] width 11 height 11
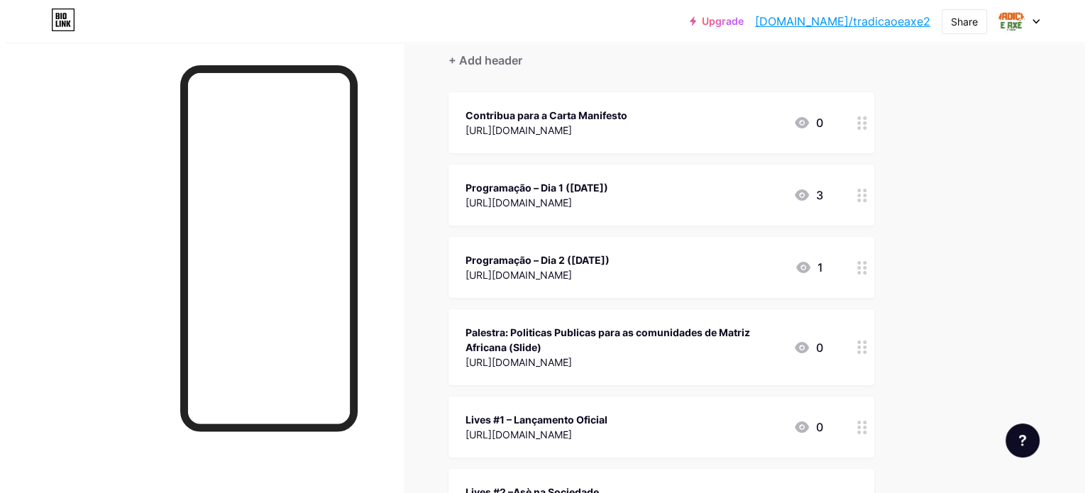
scroll to position [112, 0]
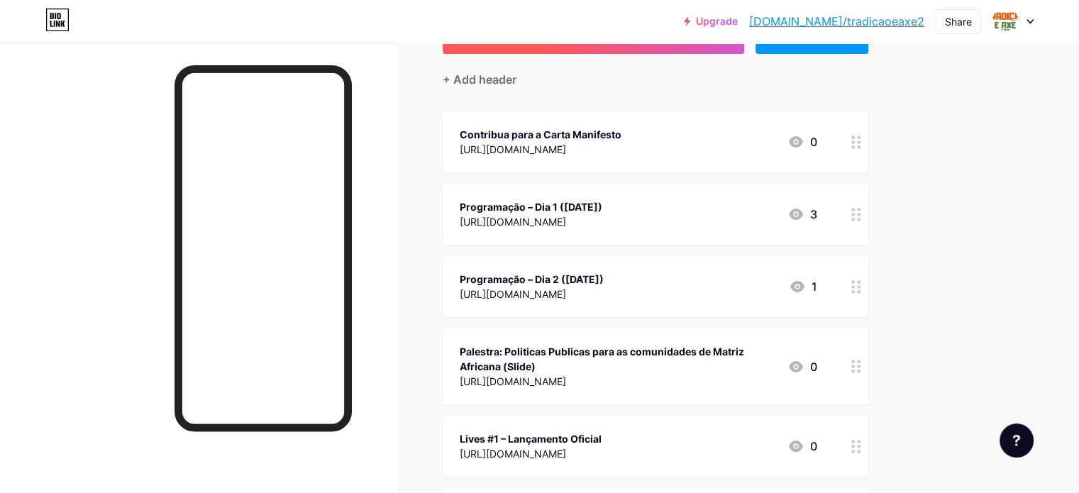
click at [692, 48] on button "+ ADD LINK" at bounding box center [594, 37] width 302 height 34
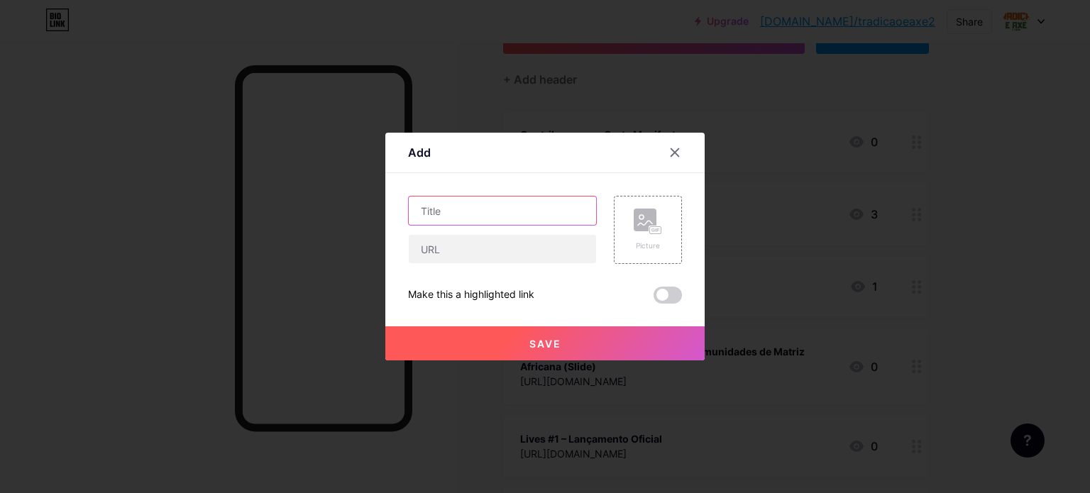
click at [518, 202] on input "text" at bounding box center [502, 211] width 187 height 28
type input "Live#5 - Nossos direitos na sociedade"
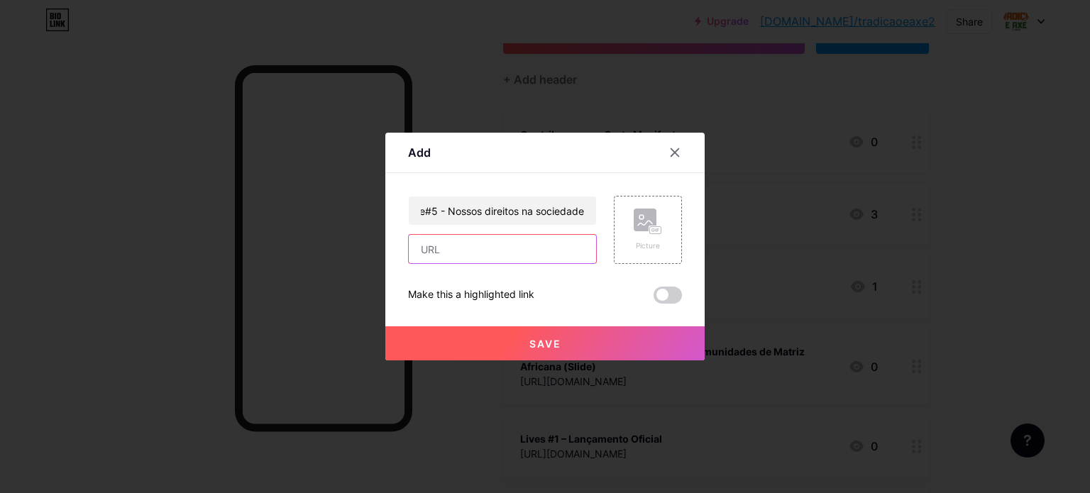
scroll to position [0, 0]
click at [456, 251] on input "text" at bounding box center [502, 249] width 187 height 28
paste input "[URL][DOMAIN_NAME]"
type input "[URL][DOMAIN_NAME]"
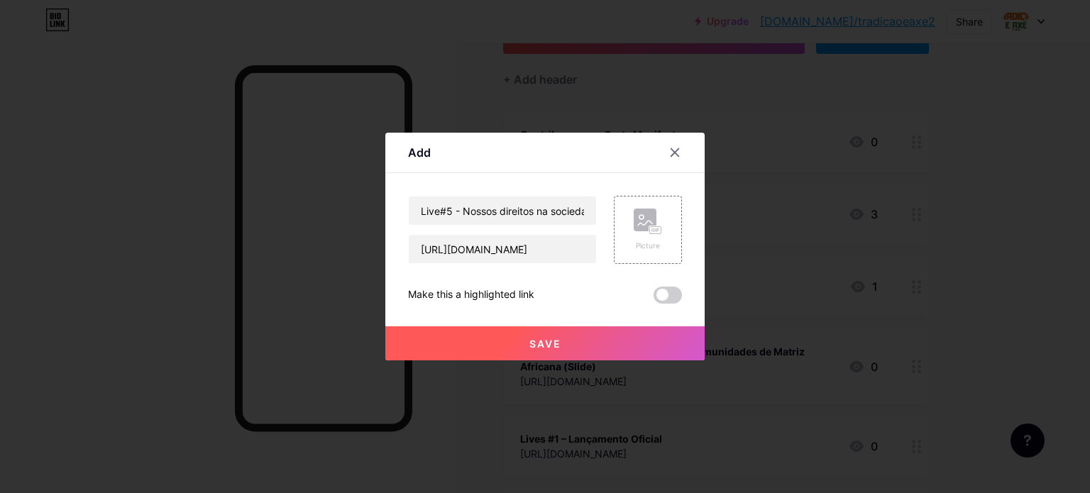
click at [536, 336] on button "Save" at bounding box center [544, 343] width 319 height 34
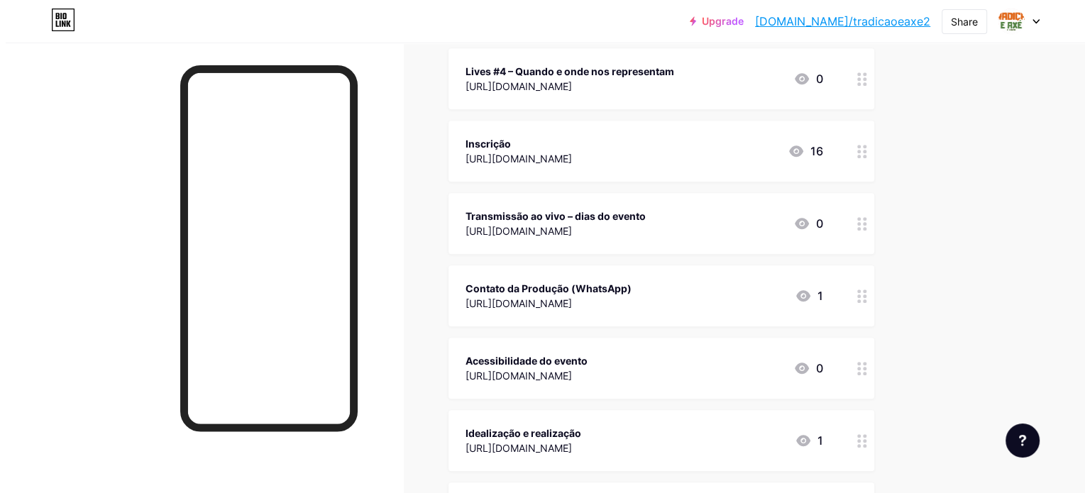
scroll to position [783, 0]
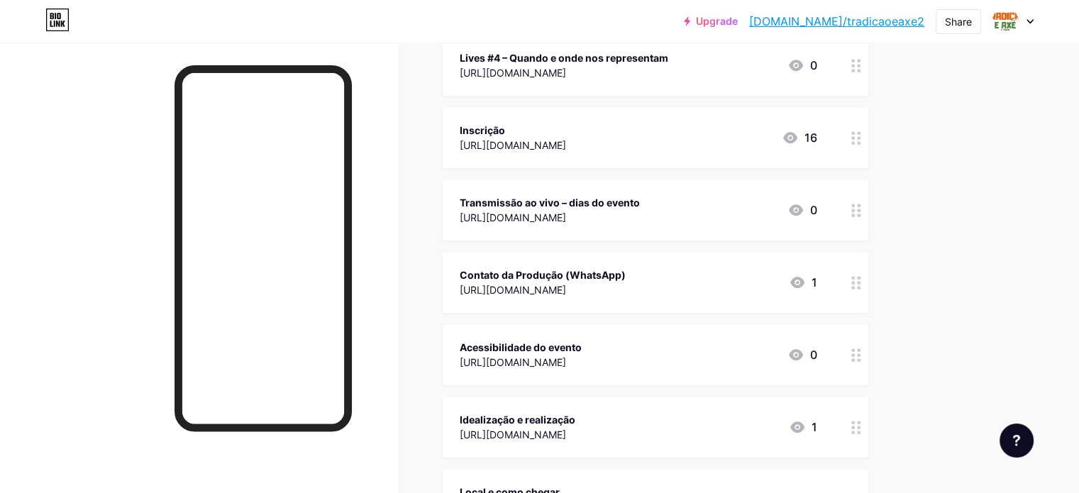
click at [640, 215] on div "[URL][DOMAIN_NAME]" at bounding box center [550, 217] width 180 height 15
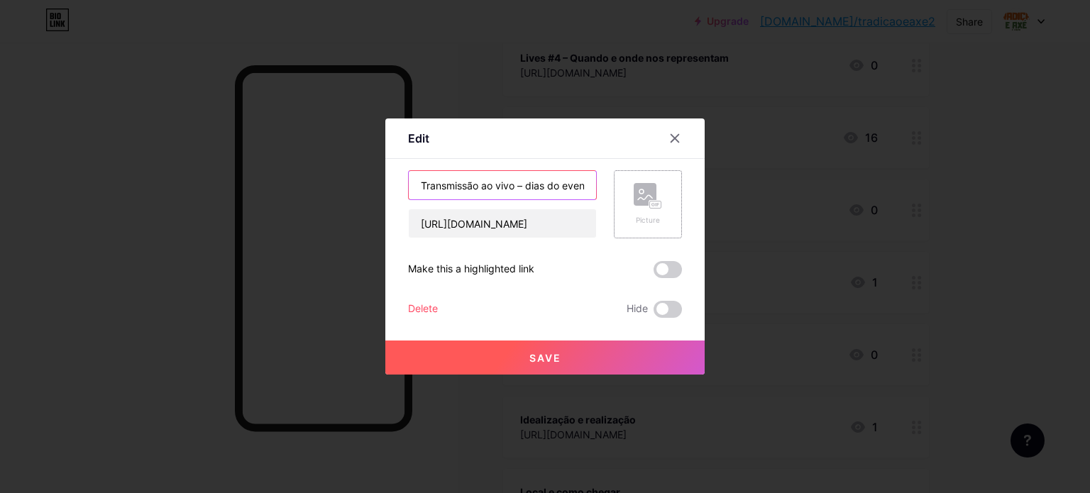
scroll to position [0, 11]
drag, startPoint x: 525, startPoint y: 184, endPoint x: 641, endPoint y: 197, distance: 117.1
click at [641, 197] on div "Transmissão ao vivo – dias do evento [URL][DOMAIN_NAME] Picture" at bounding box center [545, 204] width 274 height 68
click at [519, 182] on input "Transmissão ao vivo – 1º parte" at bounding box center [502, 185] width 187 height 28
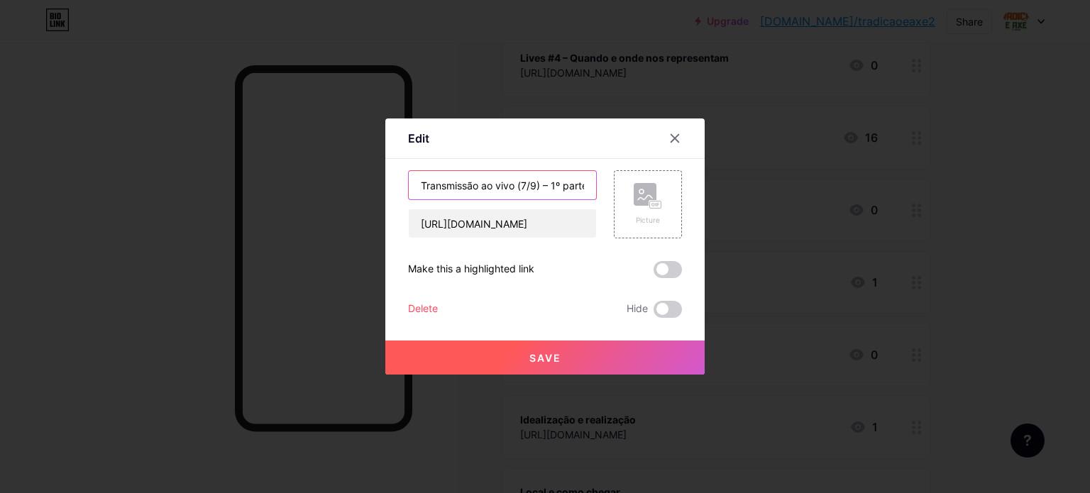
type input "Transmissão ao vivo (7/9) – 1º parte"
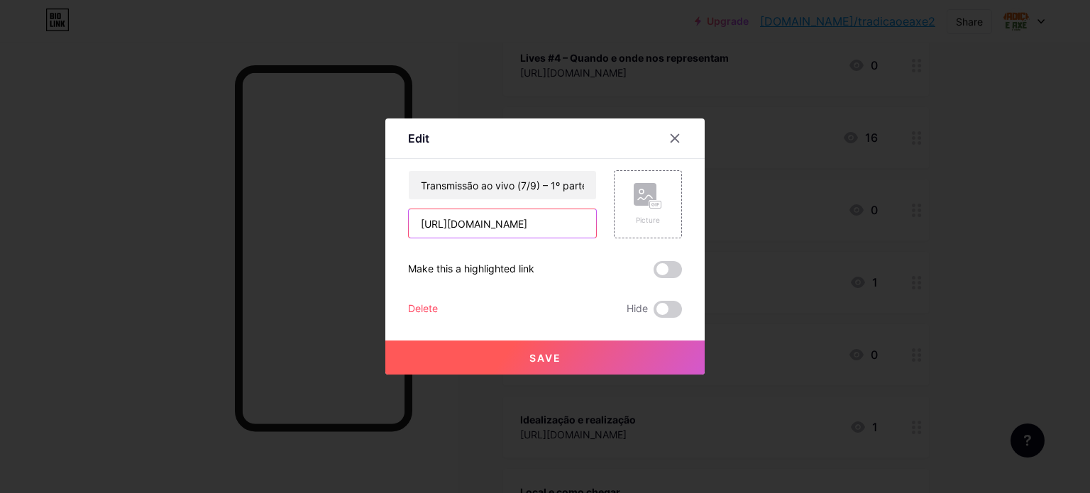
click at [496, 237] on input "[URL][DOMAIN_NAME]" at bounding box center [502, 223] width 187 height 28
paste input "[DOMAIN_NAME][URL]"
type input "[URL][DOMAIN_NAME]"
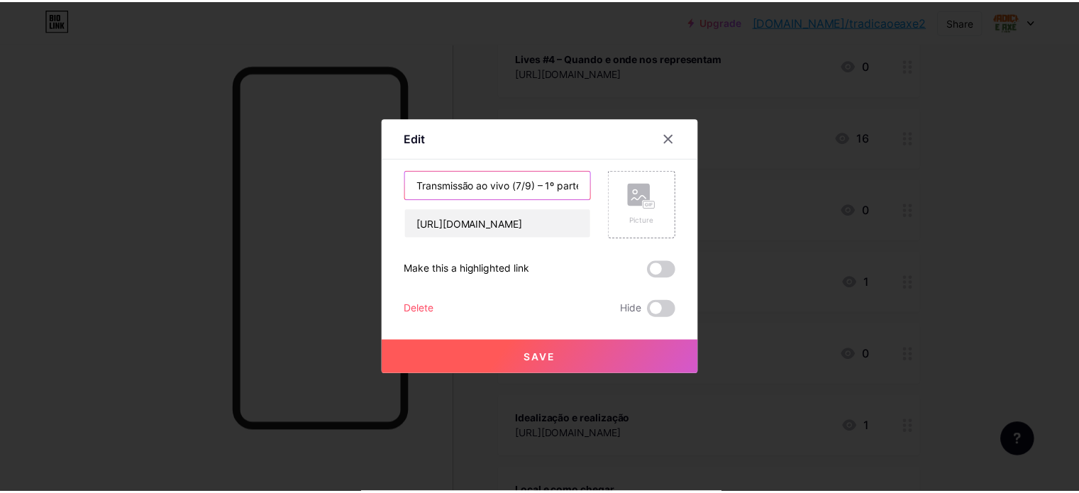
scroll to position [0, 0]
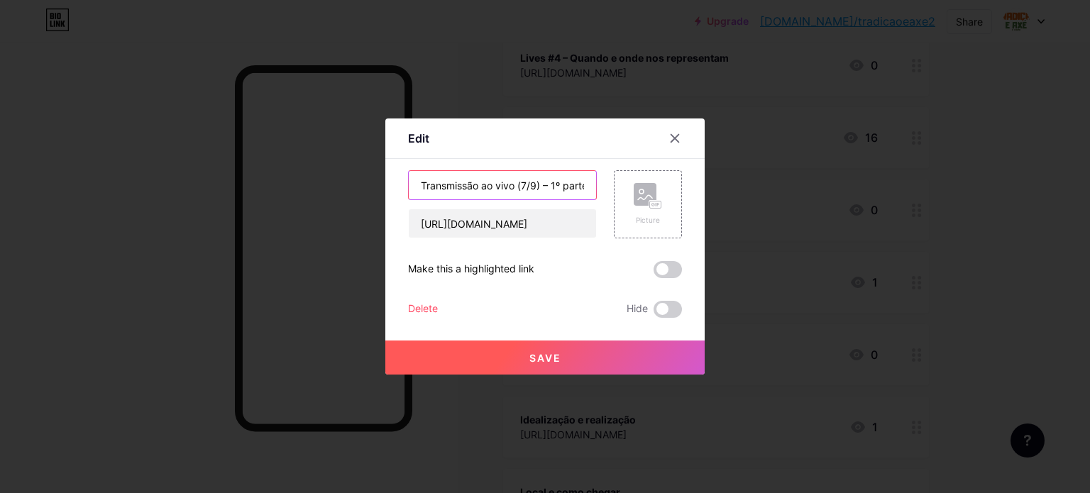
drag, startPoint x: 514, startPoint y: 186, endPoint x: 402, endPoint y: 189, distance: 112.1
click at [402, 189] on div "Edit Content YouTube Play YouTube video without leaving your page. ADD Vimeo Pl…" at bounding box center [544, 246] width 319 height 256
click at [562, 354] on button "Save" at bounding box center [544, 358] width 319 height 34
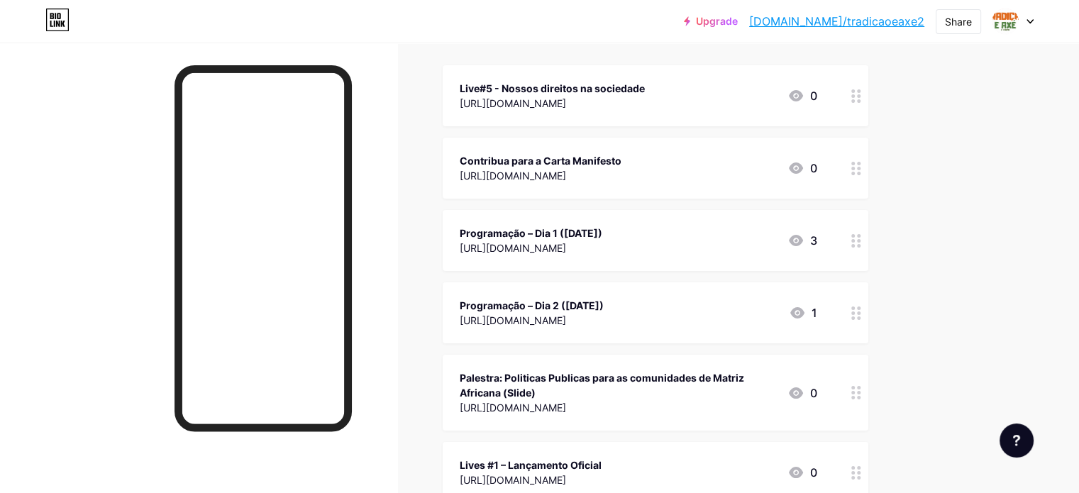
scroll to position [160, 0]
click at [732, 155] on div "Contribua para a Carta Manifesto [URL][DOMAIN_NAME] 0" at bounding box center [639, 166] width 358 height 33
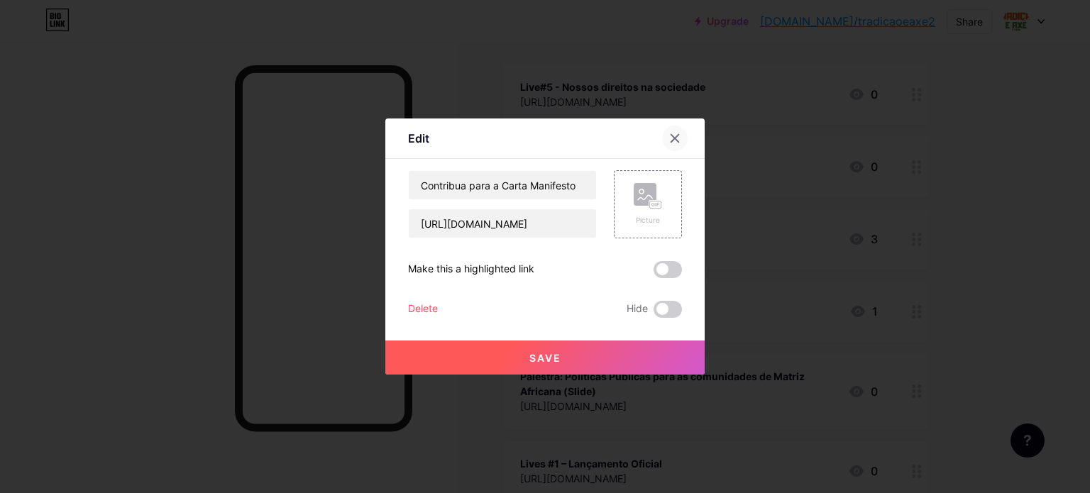
click at [676, 143] on icon at bounding box center [674, 138] width 11 height 11
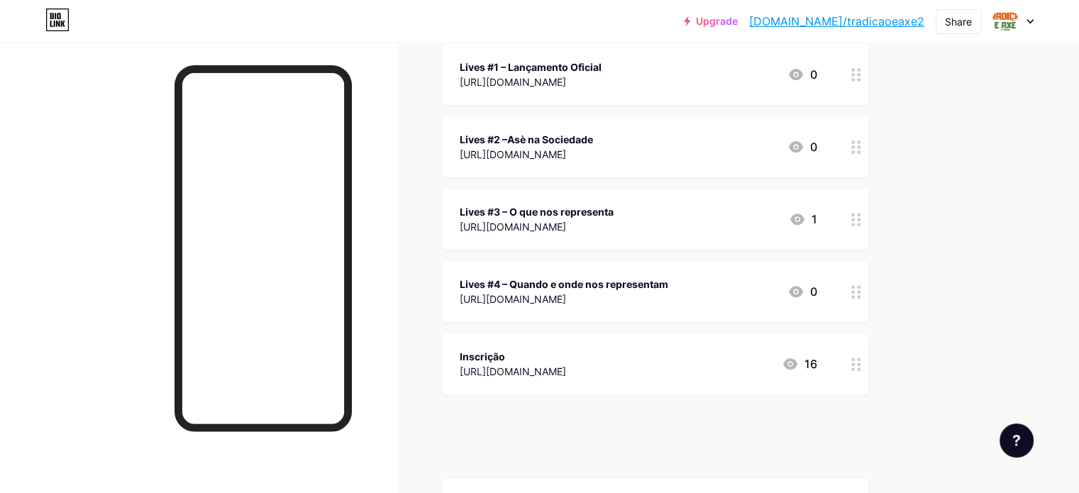
scroll to position [536, 0]
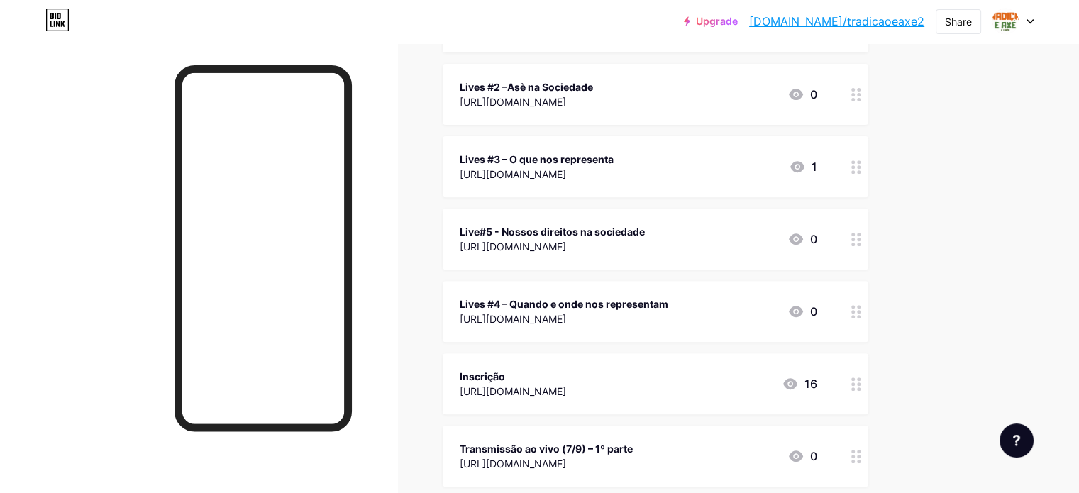
drag, startPoint x: 903, startPoint y: 238, endPoint x: 910, endPoint y: 289, distance: 50.9
click at [868, 289] on span "Contribua para a Carta Manifesto [URL][DOMAIN_NAME] 0 Programação – Dia 1 ([DAT…" at bounding box center [656, 268] width 426 height 1162
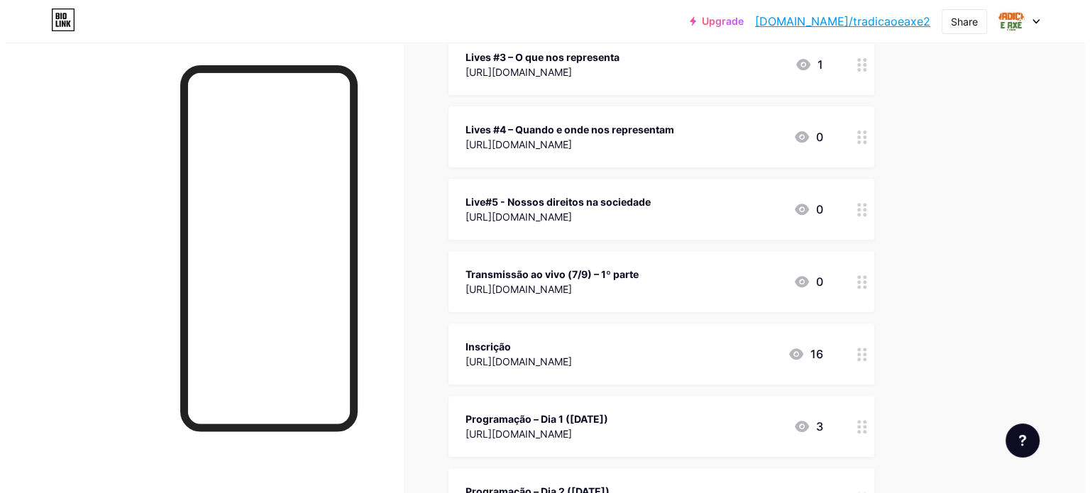
scroll to position [0, 0]
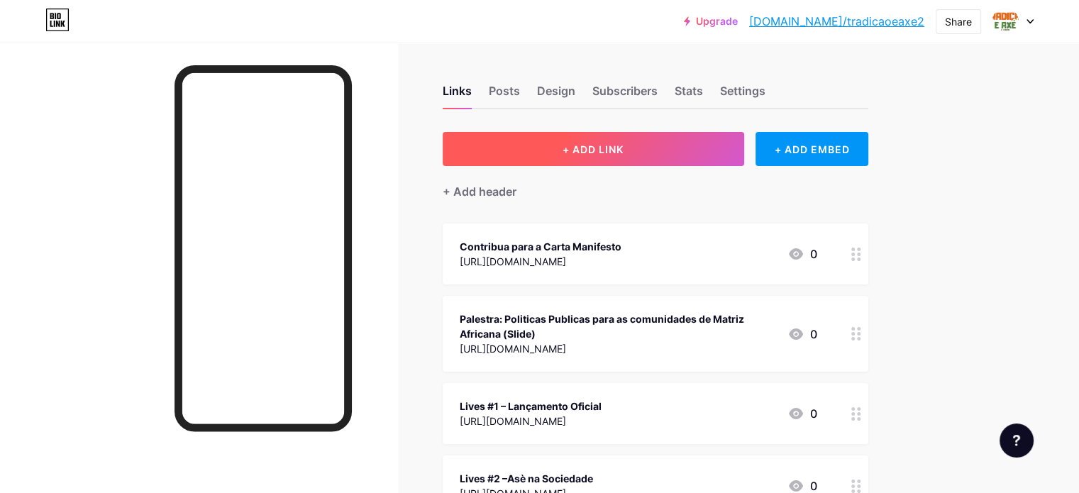
click at [636, 136] on button "+ ADD LINK" at bounding box center [594, 149] width 302 height 34
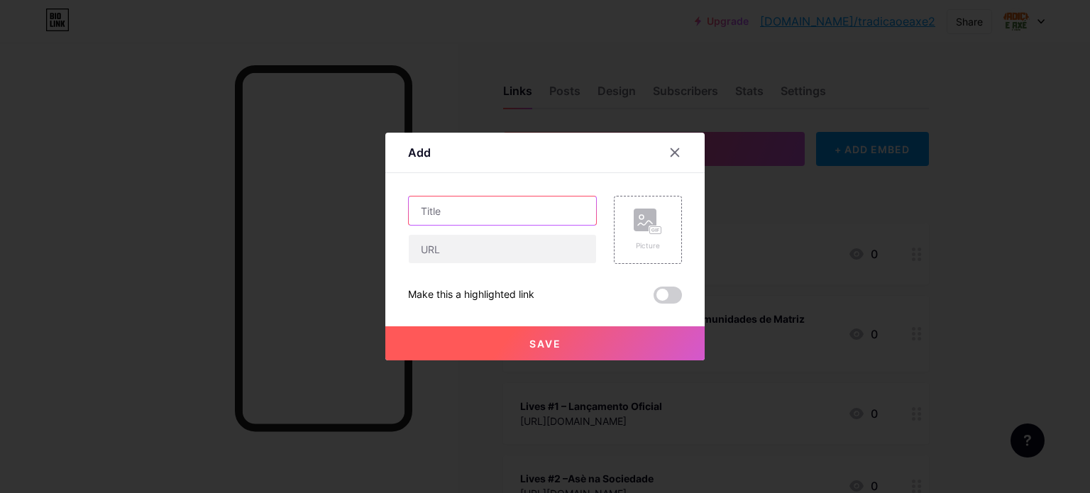
click at [495, 206] on input "text" at bounding box center [502, 211] width 187 height 28
type input "Transmissao ao vivo (7/9) - Part 2"
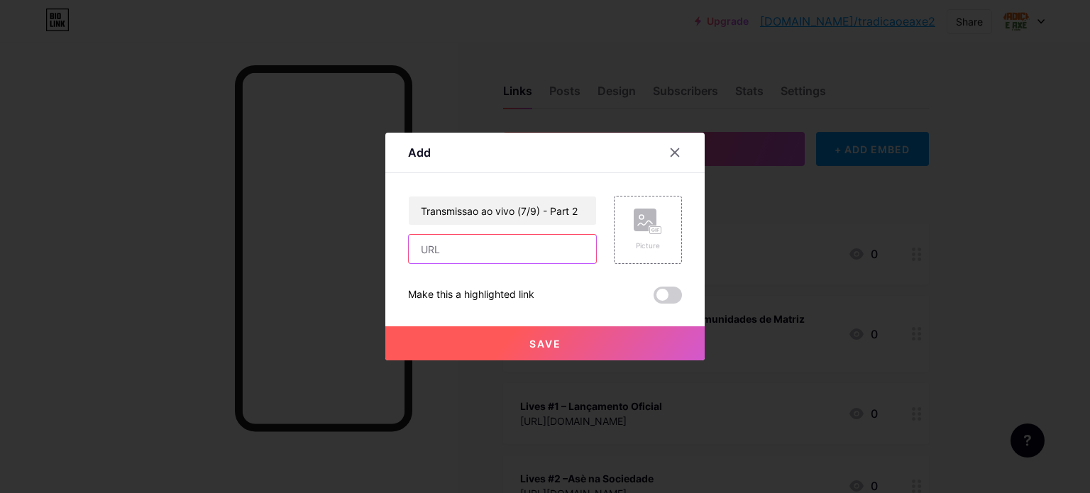
paste input "[URL][DOMAIN_NAME]"
click at [490, 251] on input "text" at bounding box center [502, 249] width 187 height 28
type input "[URL][DOMAIN_NAME]"
click at [544, 339] on span "Save" at bounding box center [545, 344] width 32 height 12
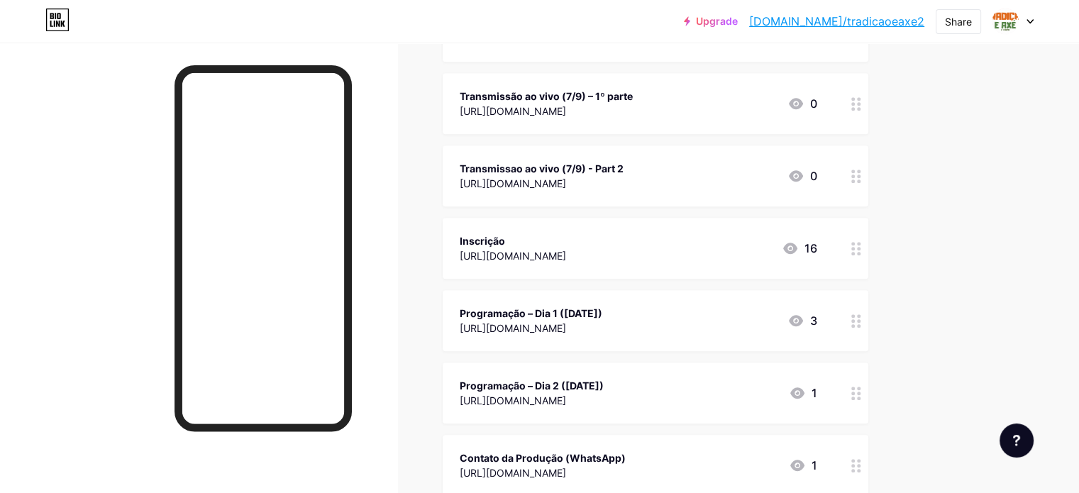
scroll to position [741, 0]
